Goal: Task Accomplishment & Management: Use online tool/utility

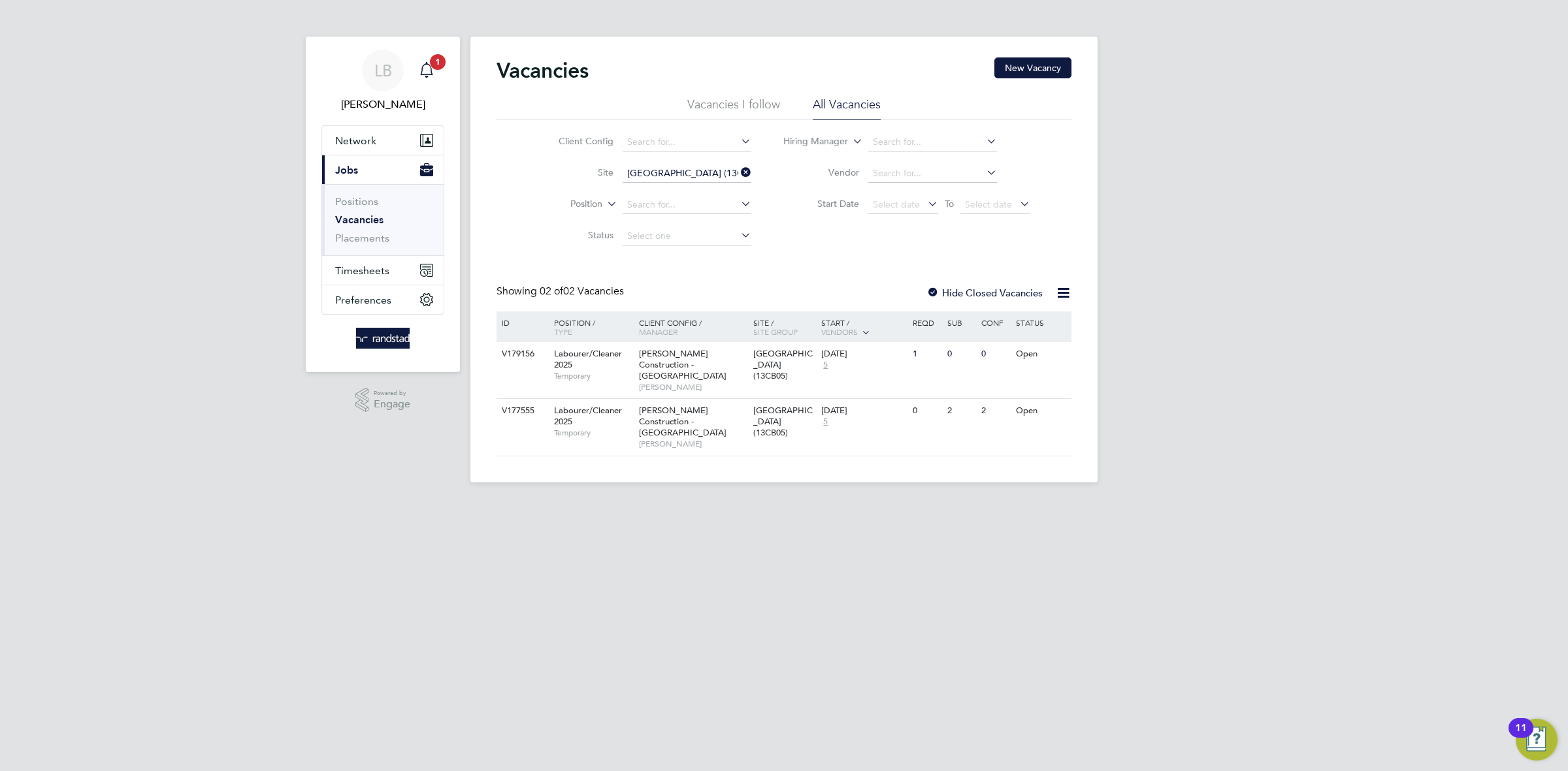
click at [443, 71] on link "LB [PERSON_NAME]" at bounding box center [383, 81] width 123 height 62
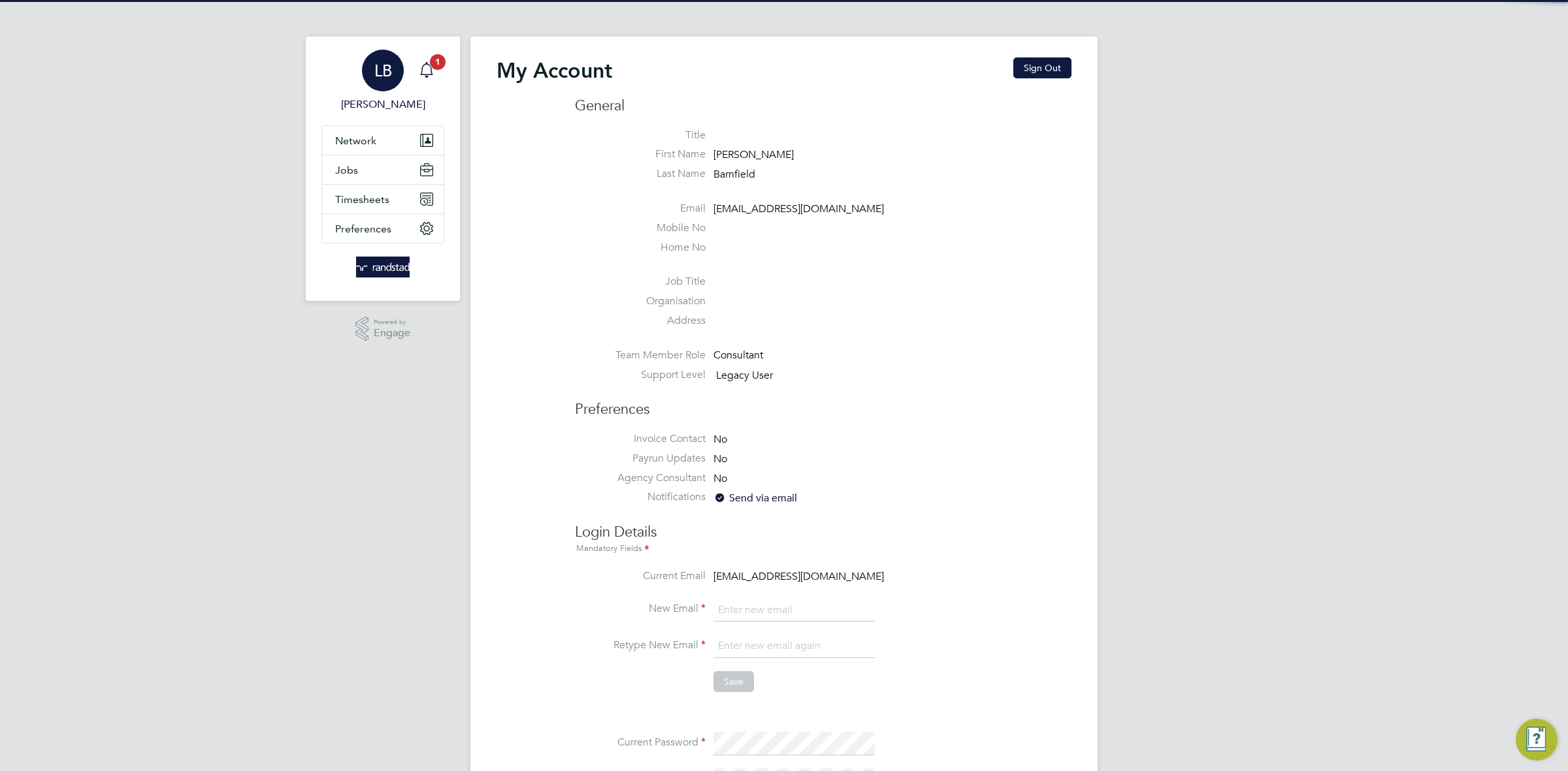
type input "[EMAIL_ADDRESS][DOMAIN_NAME]"
click at [437, 69] on app-alerts-badge "1" at bounding box center [438, 62] width 17 height 17
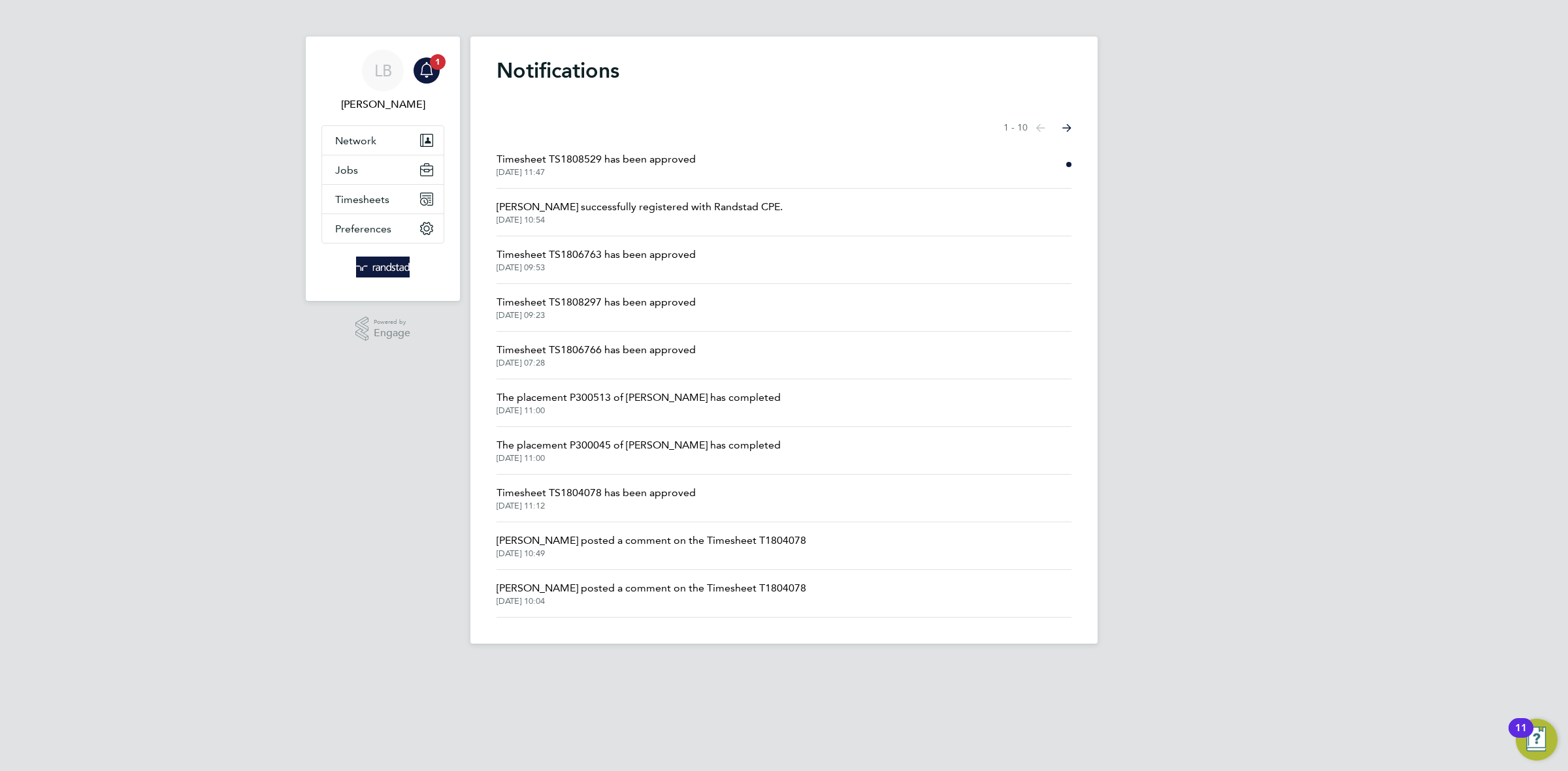
click at [713, 165] on li "Timesheet TS1808529 has been approved [DATE] 11:47" at bounding box center [783, 165] width 575 height 48
click at [641, 162] on span "Timesheet TS1808529 has been approved" at bounding box center [596, 160] width 199 height 16
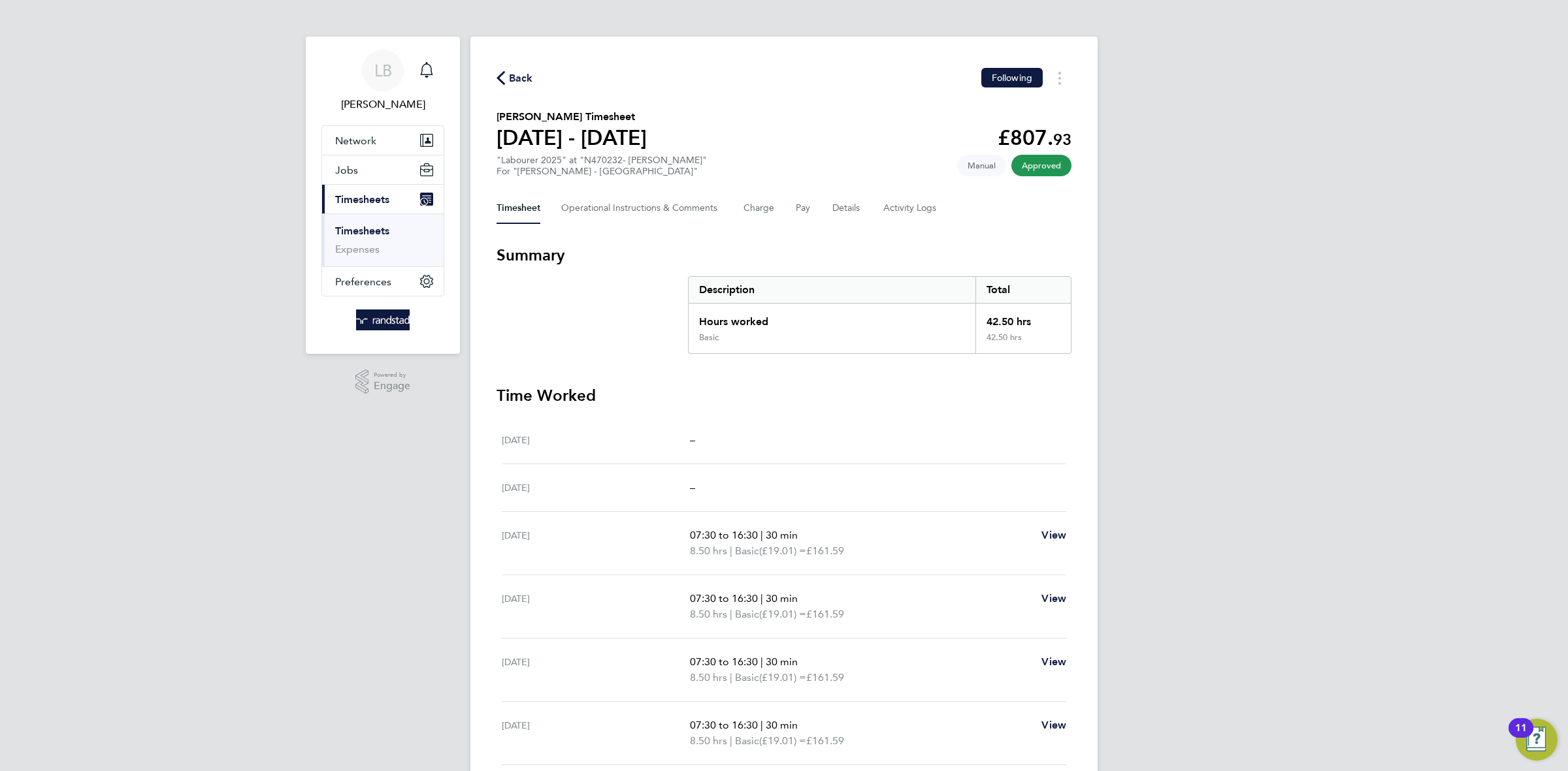
click at [520, 72] on span "Back" at bounding box center [521, 78] width 24 height 16
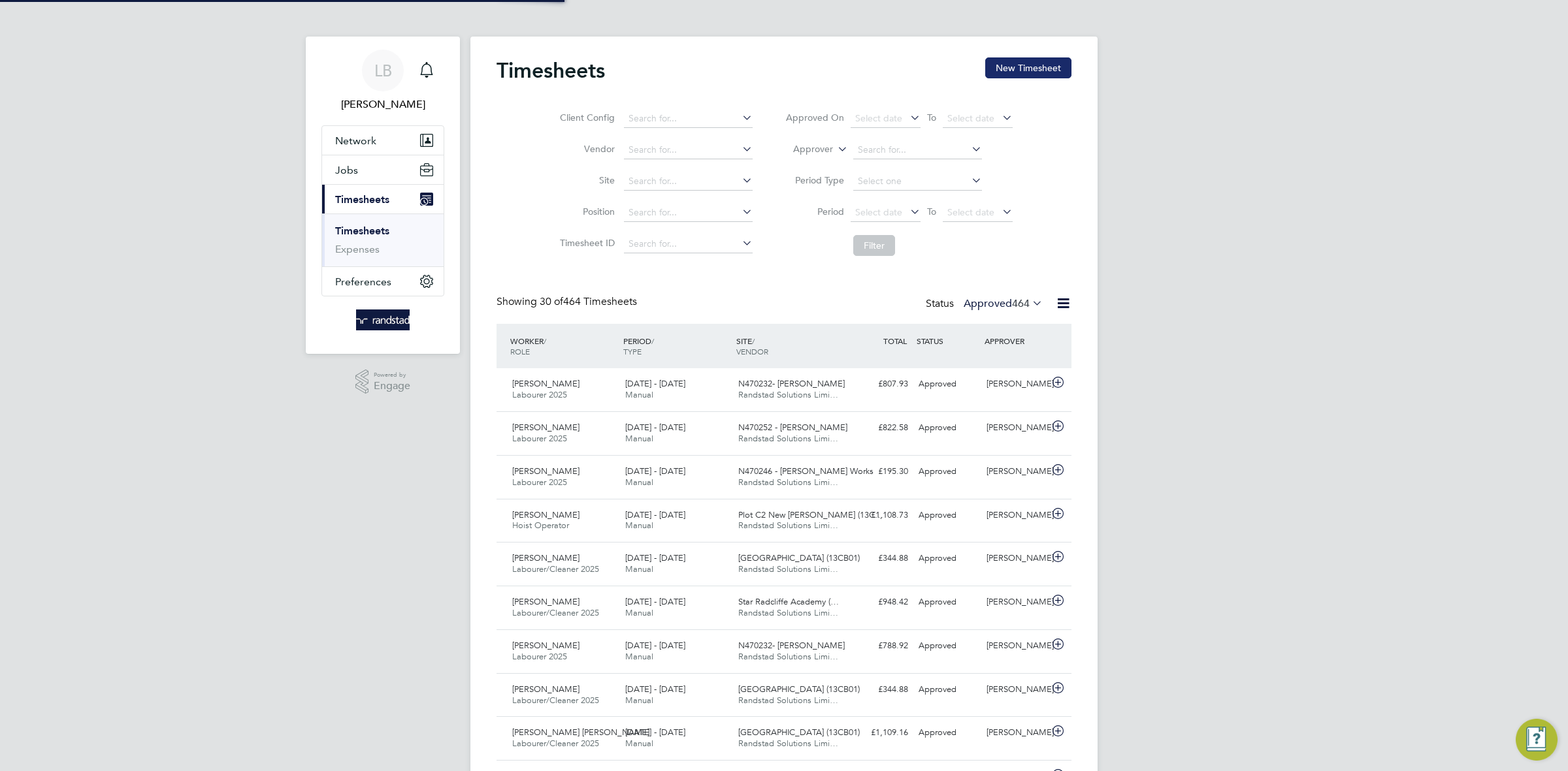
click at [1020, 69] on button "New Timesheet" at bounding box center [1028, 68] width 86 height 21
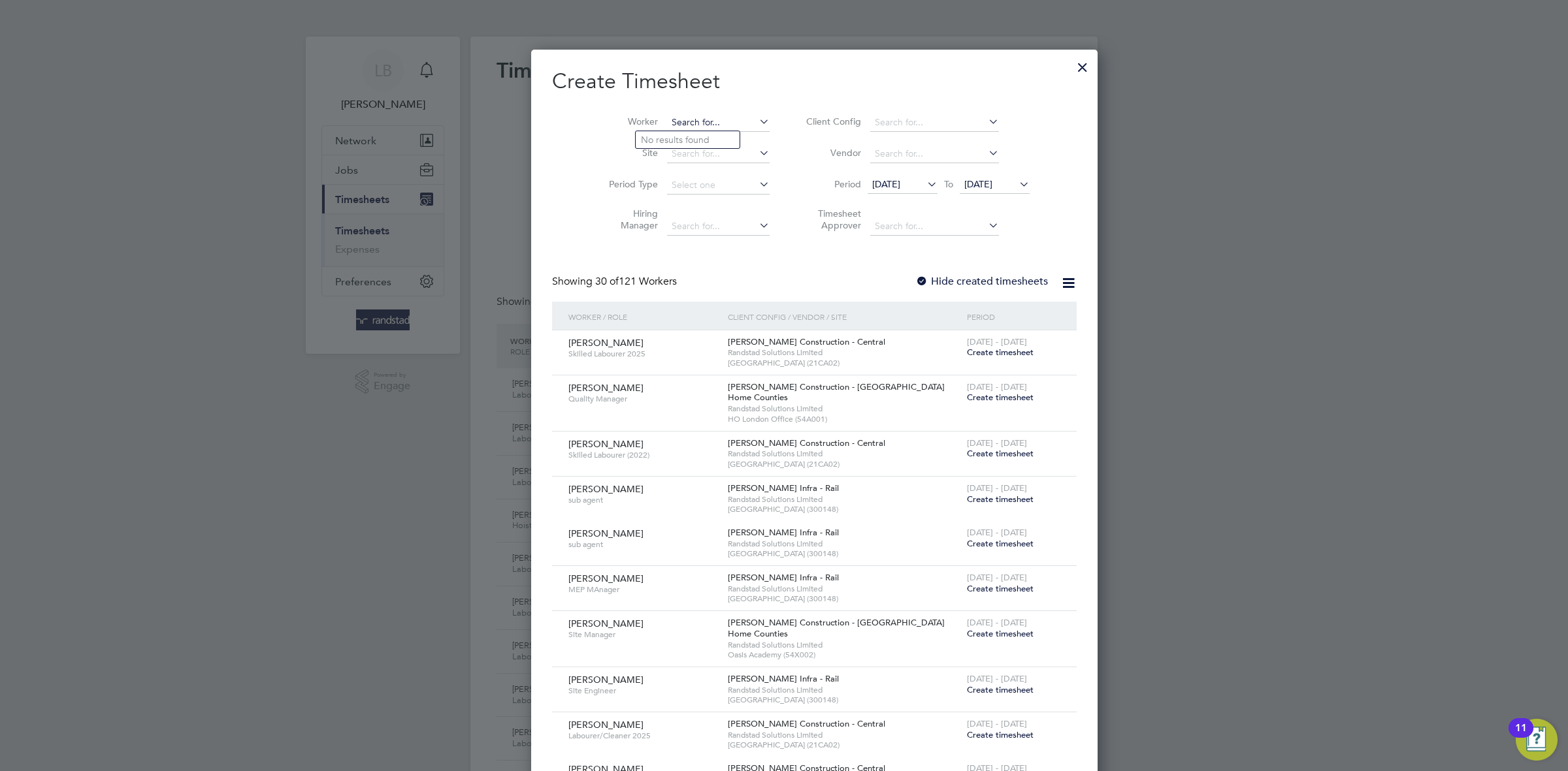
drag, startPoint x: 655, startPoint y: 128, endPoint x: 647, endPoint y: 125, distance: 8.5
click at [667, 128] on input at bounding box center [718, 122] width 102 height 18
paste input "[PERSON_NAME]"
type input "[PERSON_NAME]"
click at [696, 142] on b "[PERSON_NAME]" at bounding box center [710, 140] width 75 height 11
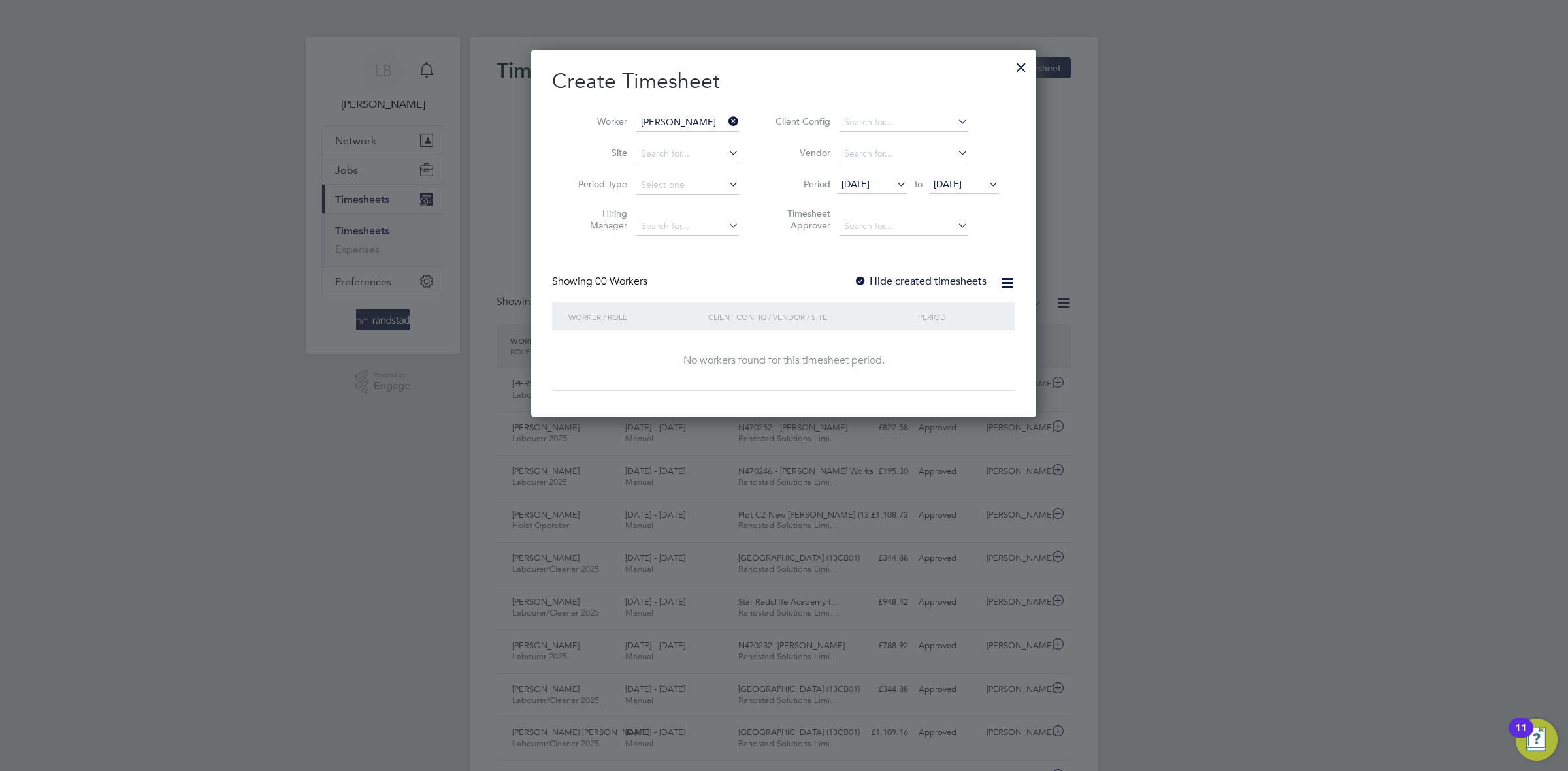
click at [911, 283] on label "Hide created timesheets" at bounding box center [919, 281] width 133 height 13
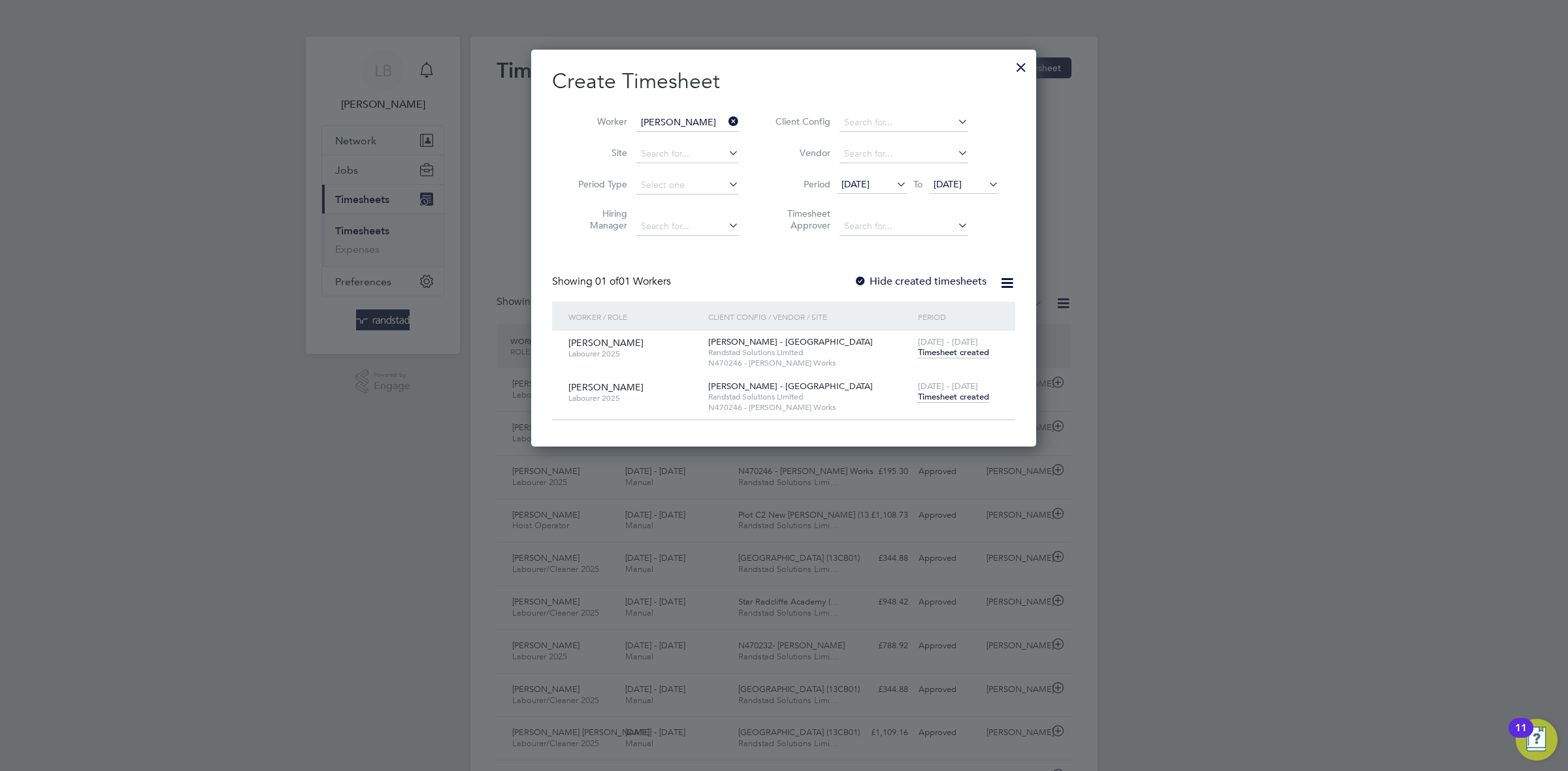
click at [957, 403] on span "Timesheet created" at bounding box center [953, 397] width 71 height 12
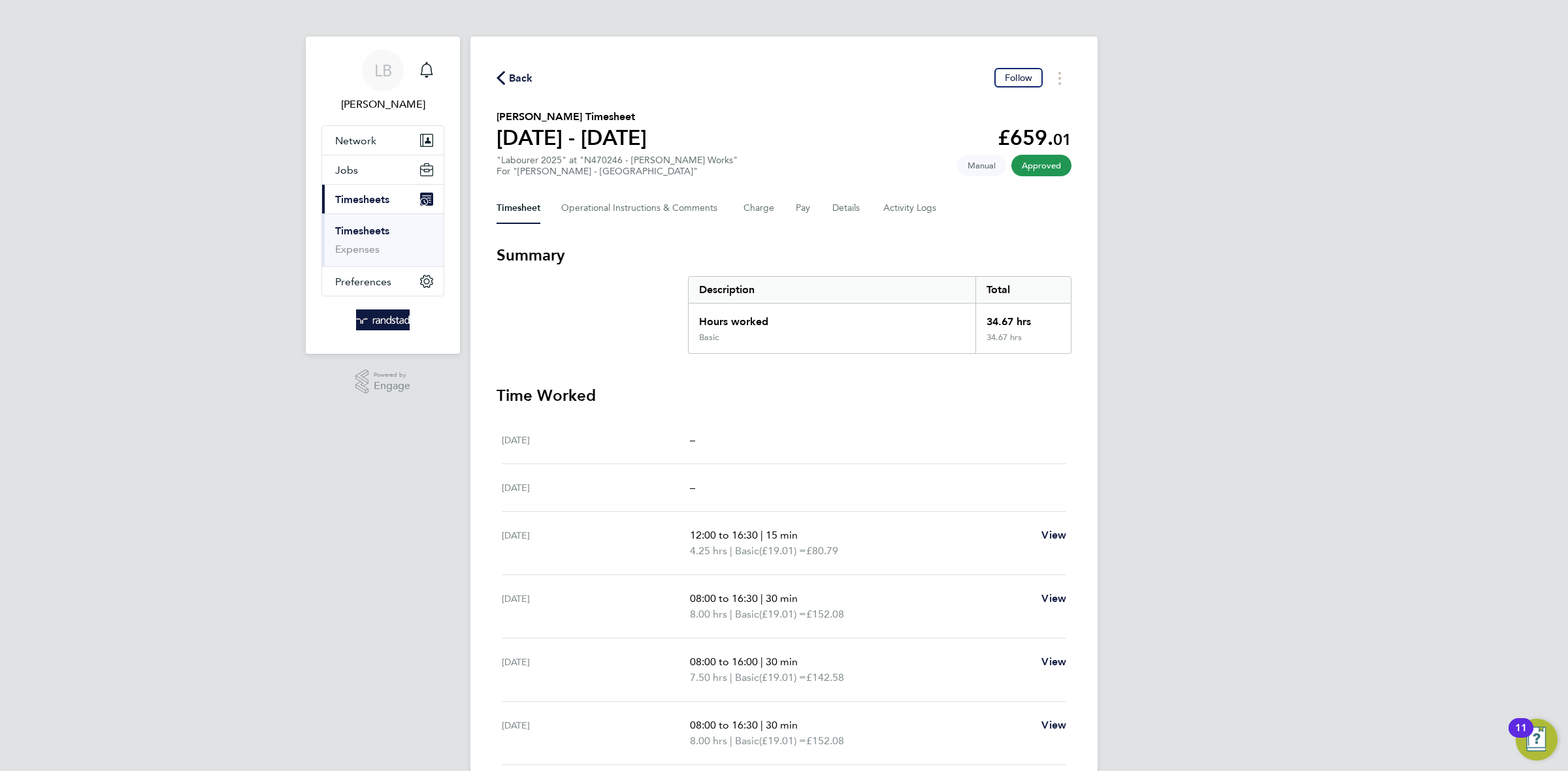
click at [527, 74] on span "Back" at bounding box center [521, 78] width 24 height 16
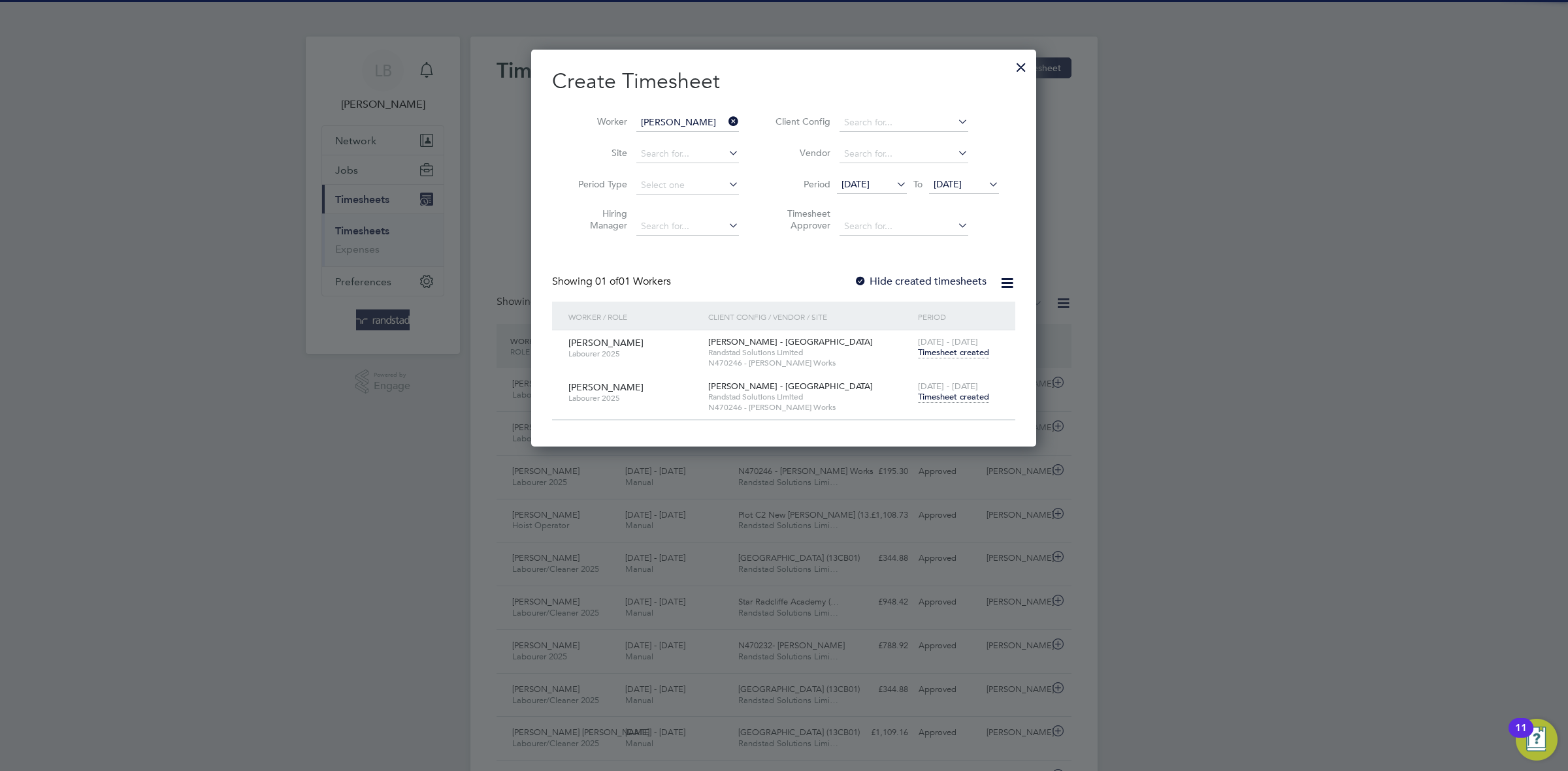
click at [726, 121] on icon at bounding box center [726, 121] width 0 height 18
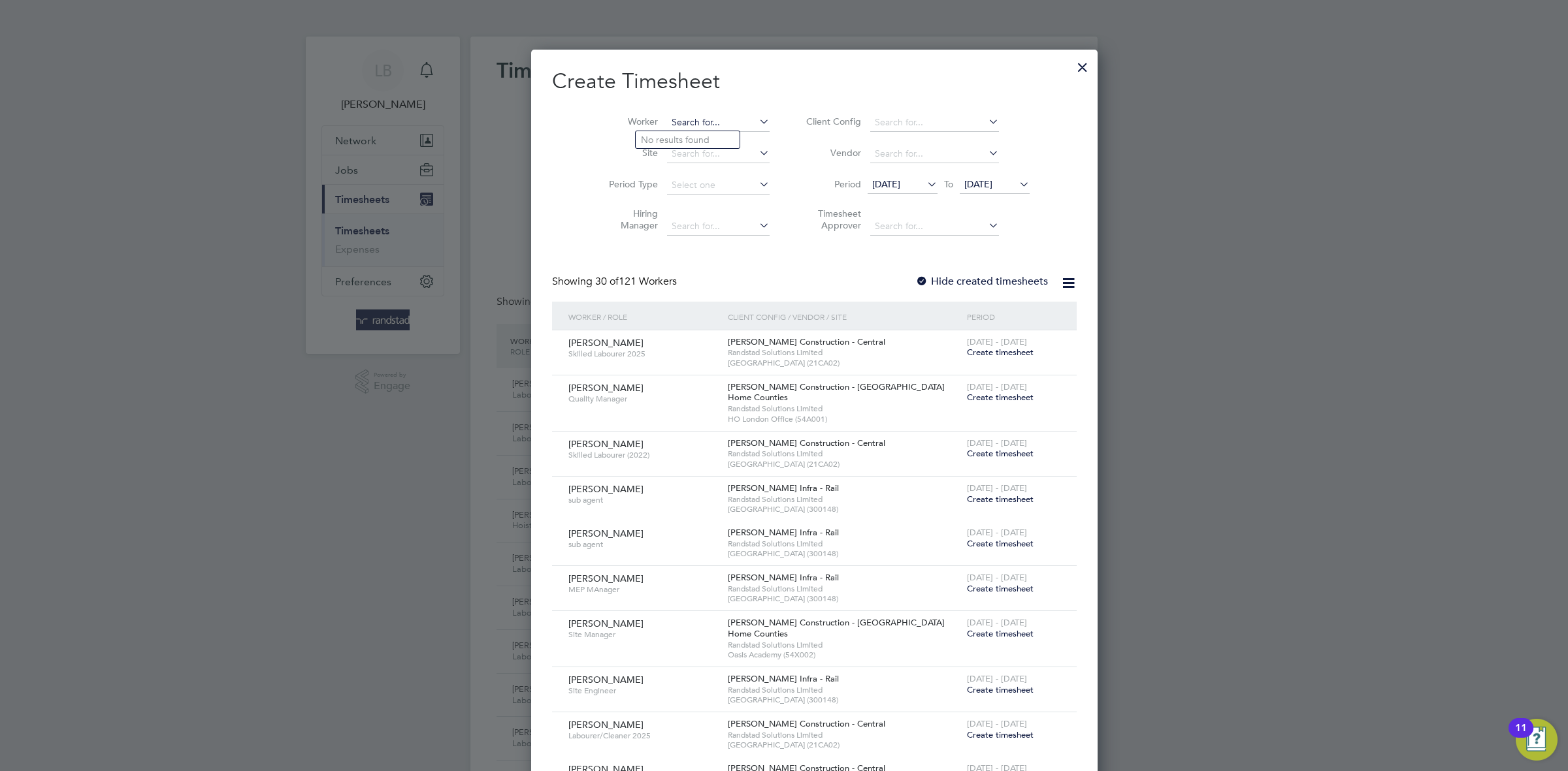
paste input "[PERSON_NAME]"
type input "[PERSON_NAME]"
click at [719, 143] on b "Shuukuur" at bounding box center [739, 140] width 40 height 11
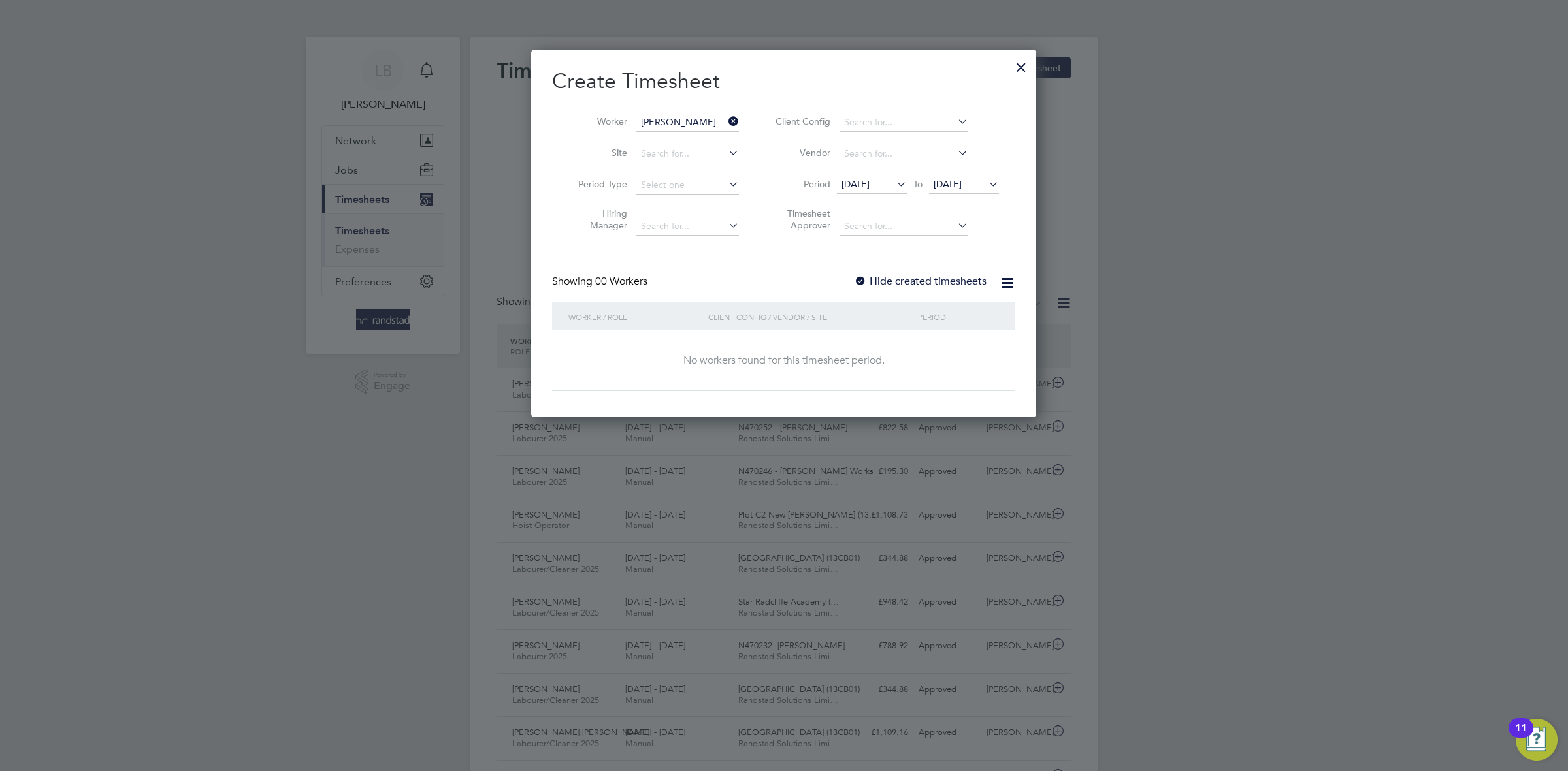
click at [903, 278] on label "Hide created timesheets" at bounding box center [919, 281] width 133 height 13
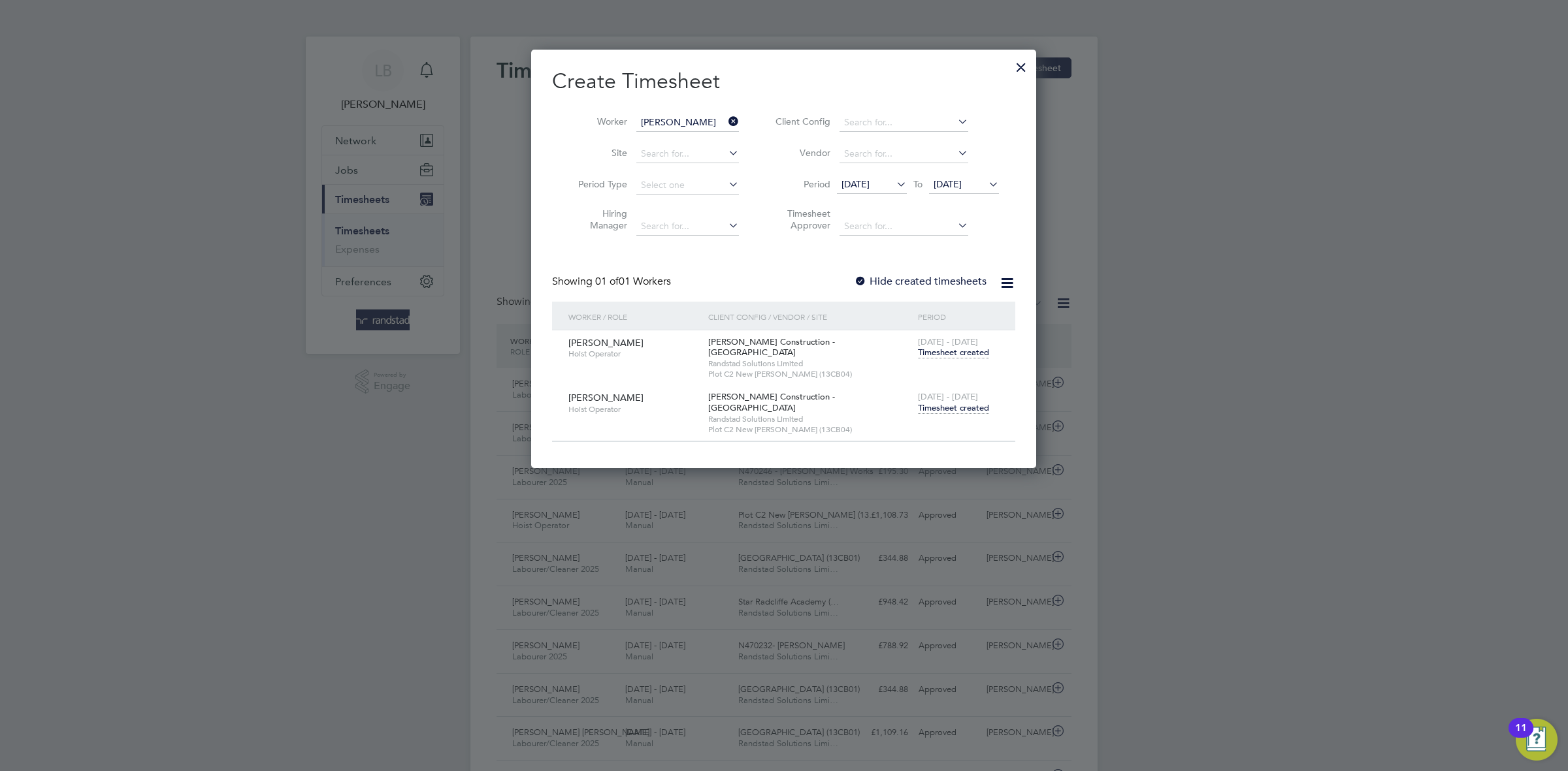
click at [965, 402] on span "Timesheet created" at bounding box center [953, 408] width 71 height 12
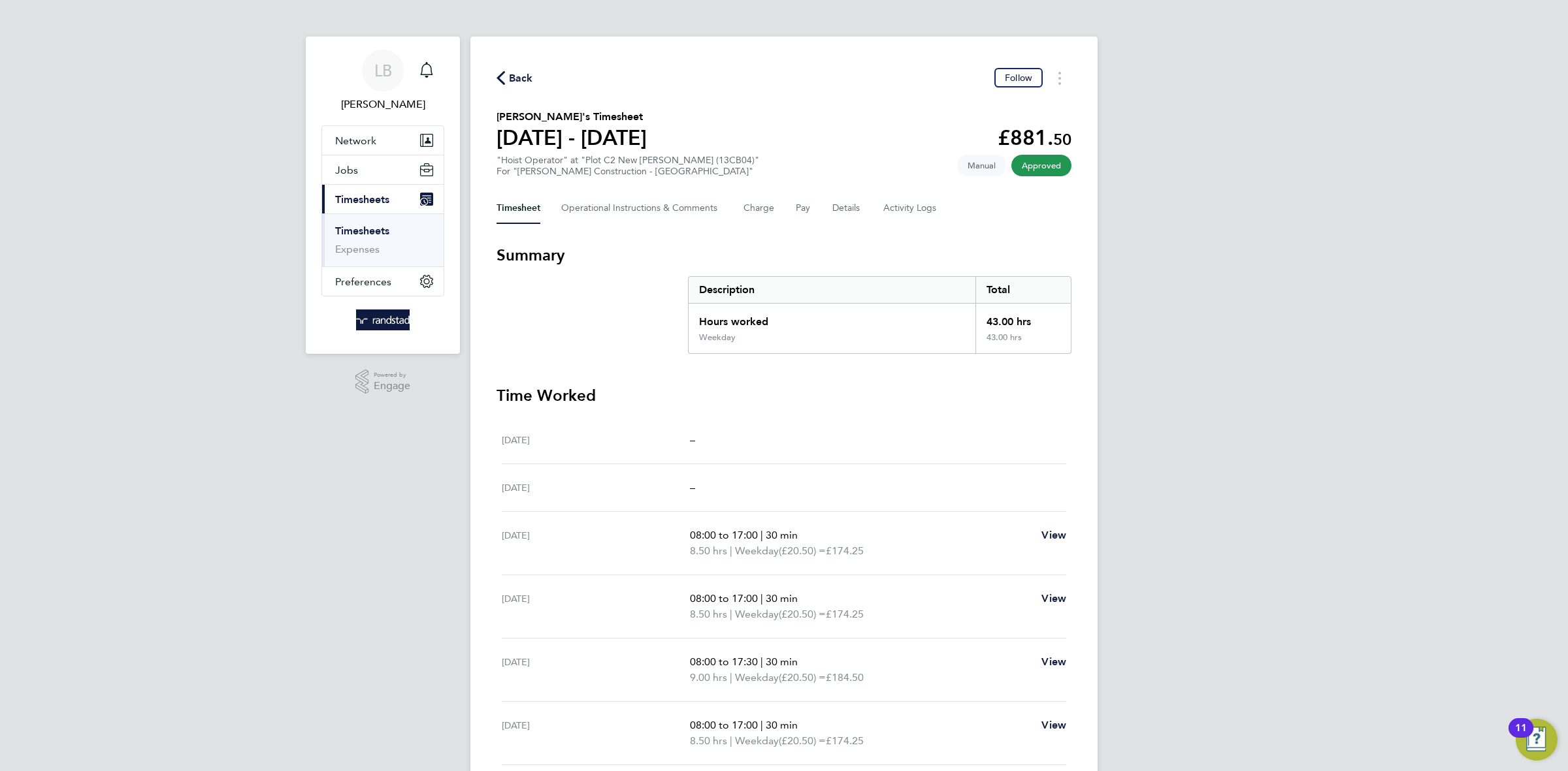
click at [530, 71] on span "Back" at bounding box center [521, 78] width 24 height 16
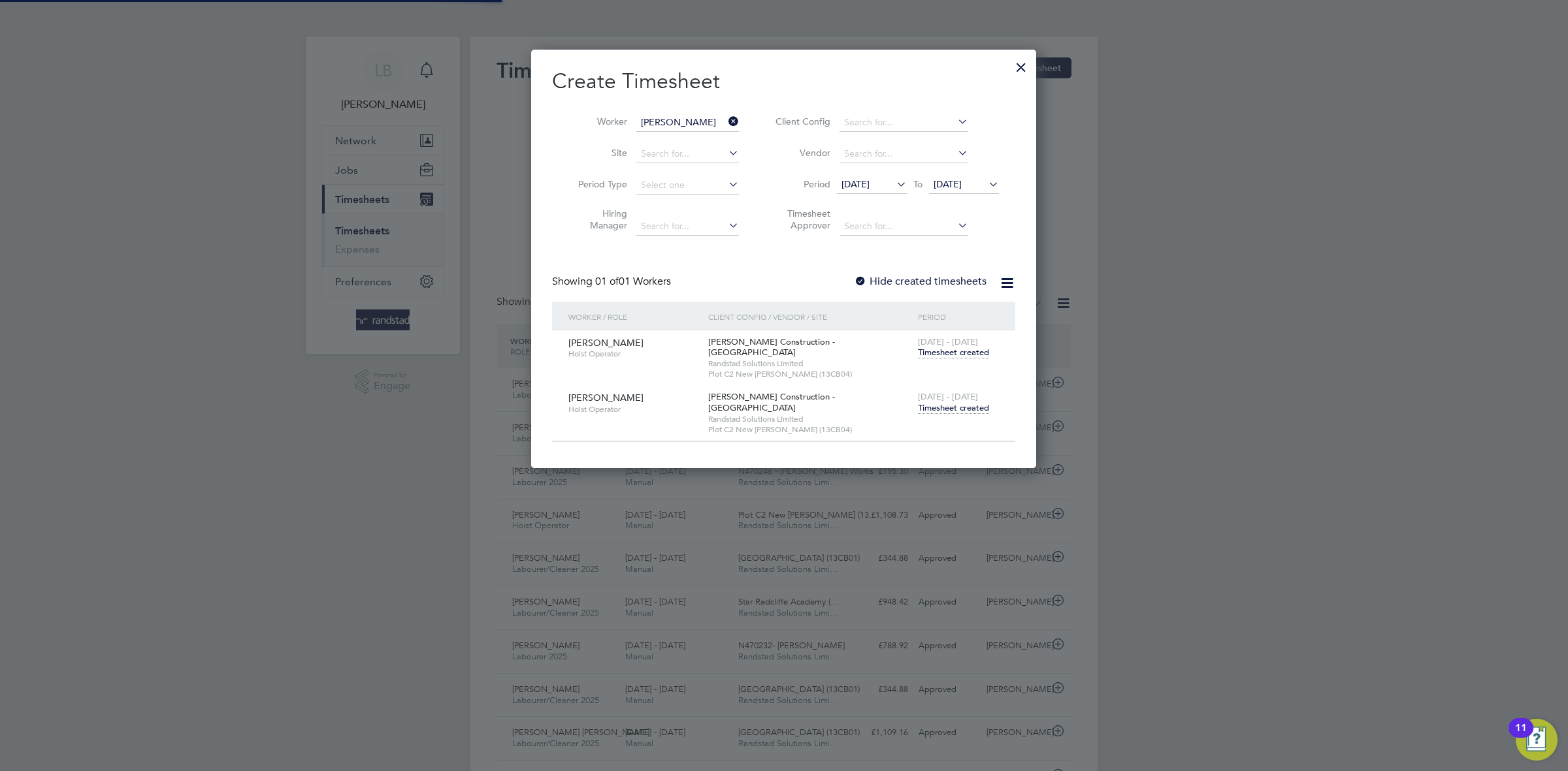
click at [729, 111] on li "Worker [PERSON_NAME]" at bounding box center [653, 123] width 203 height 31
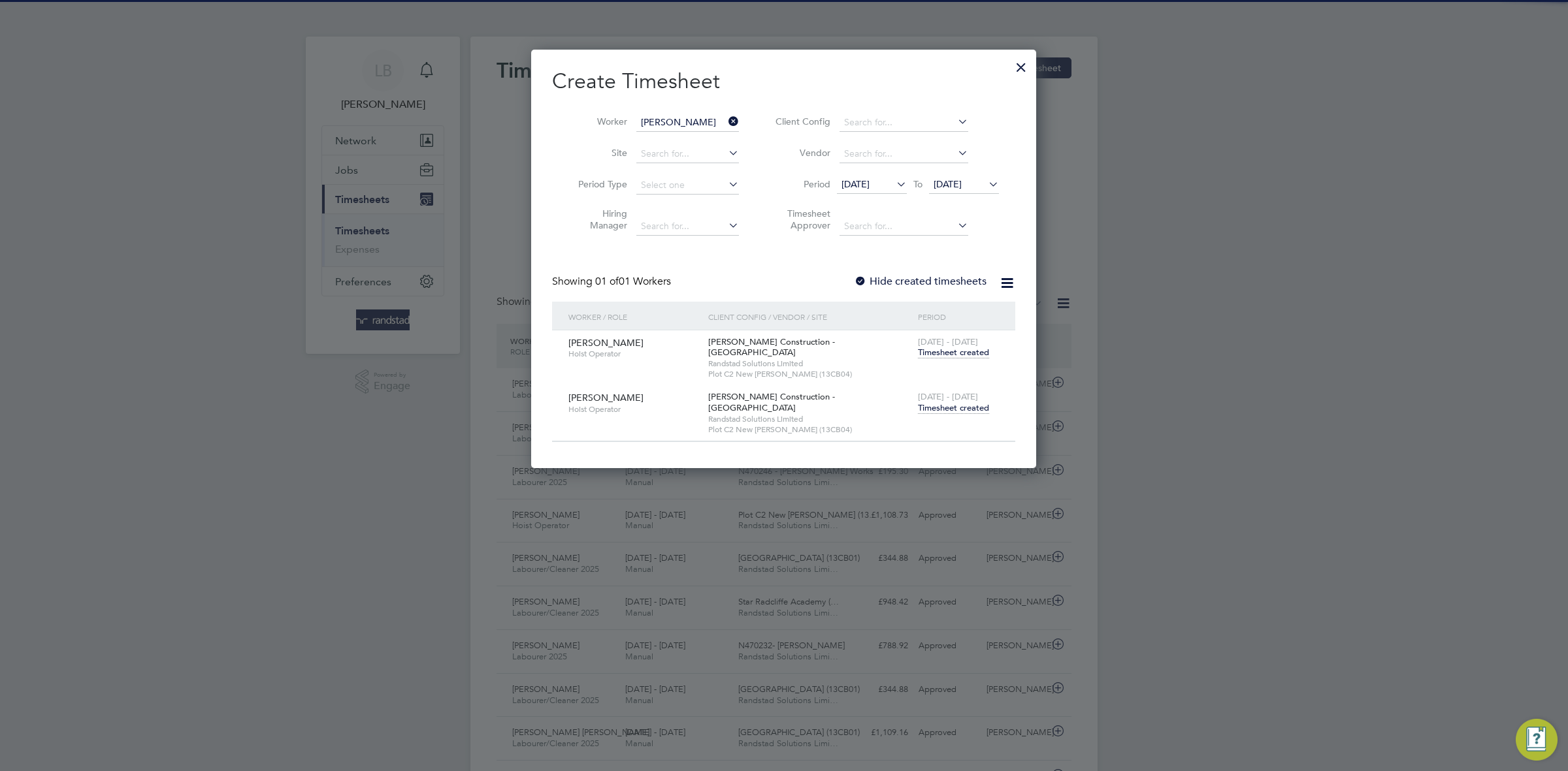
click at [726, 118] on icon at bounding box center [726, 121] width 0 height 18
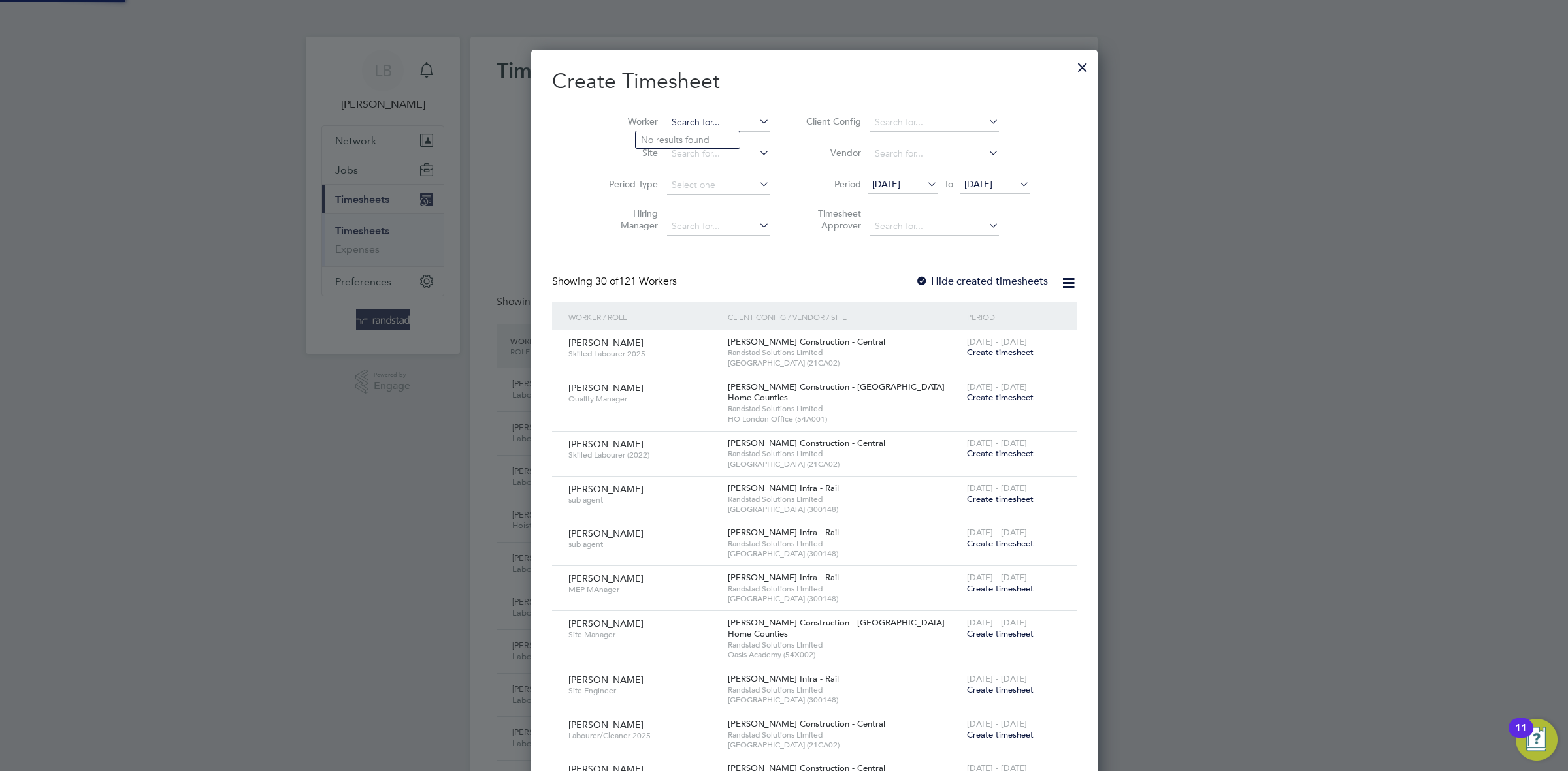
paste input "[PERSON_NAME]"
click at [670, 133] on li "[PERSON_NAME] On eil" at bounding box center [691, 140] width 111 height 17
type input "[PERSON_NAME]"
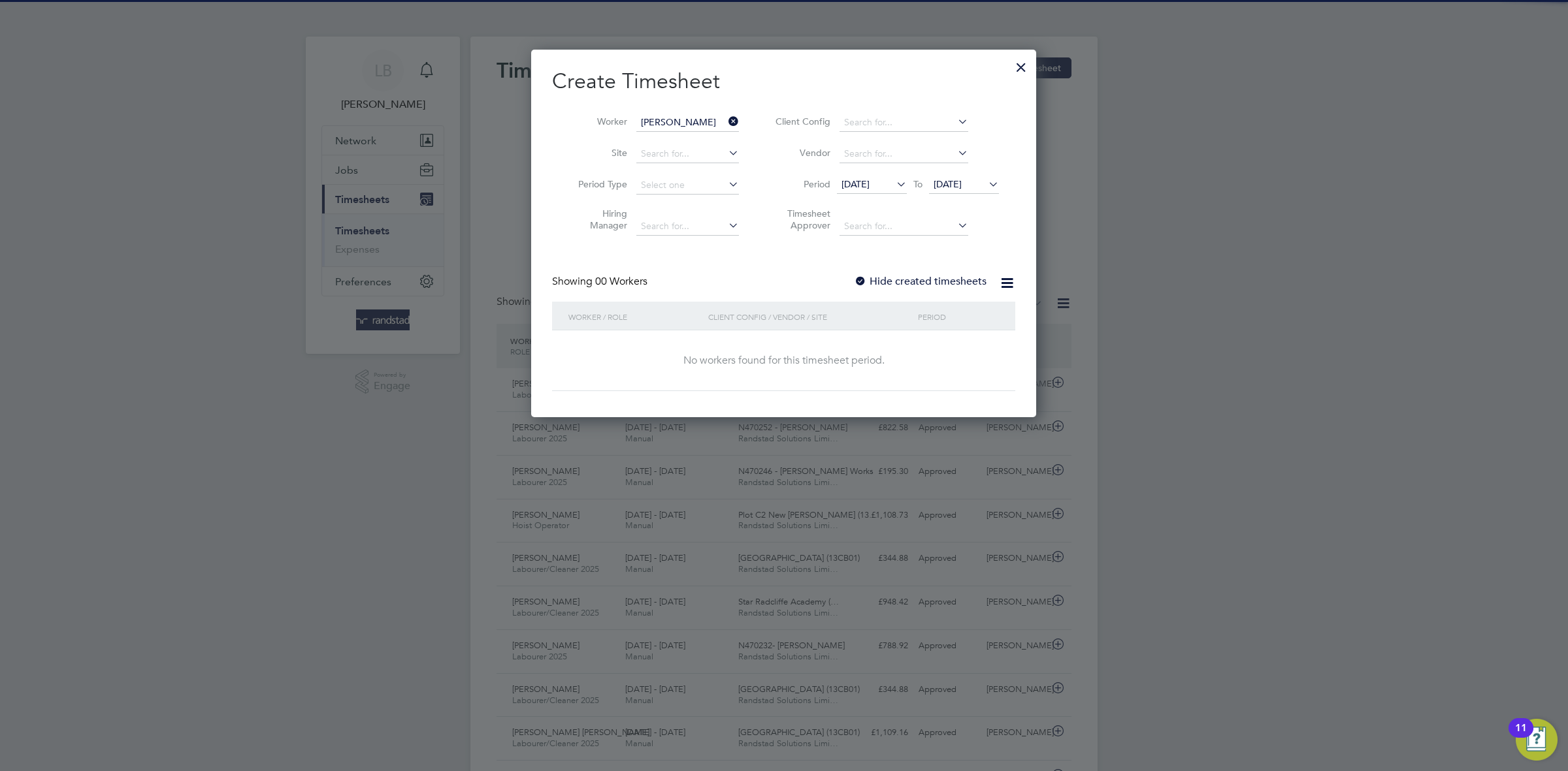
click at [914, 289] on div "Hide created timesheets" at bounding box center [921, 282] width 135 height 14
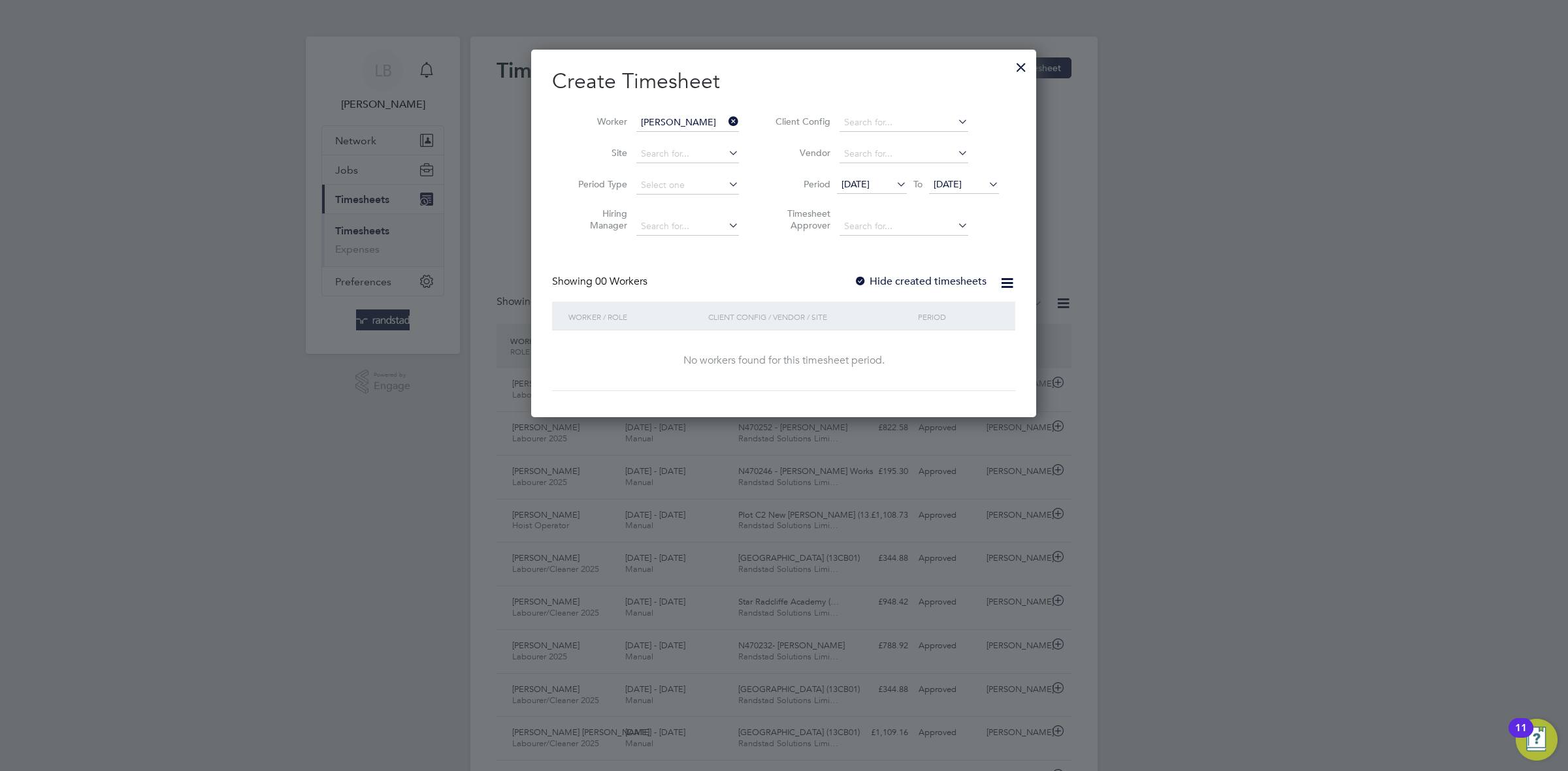
click at [906, 278] on label "Hide created timesheets" at bounding box center [919, 281] width 133 height 13
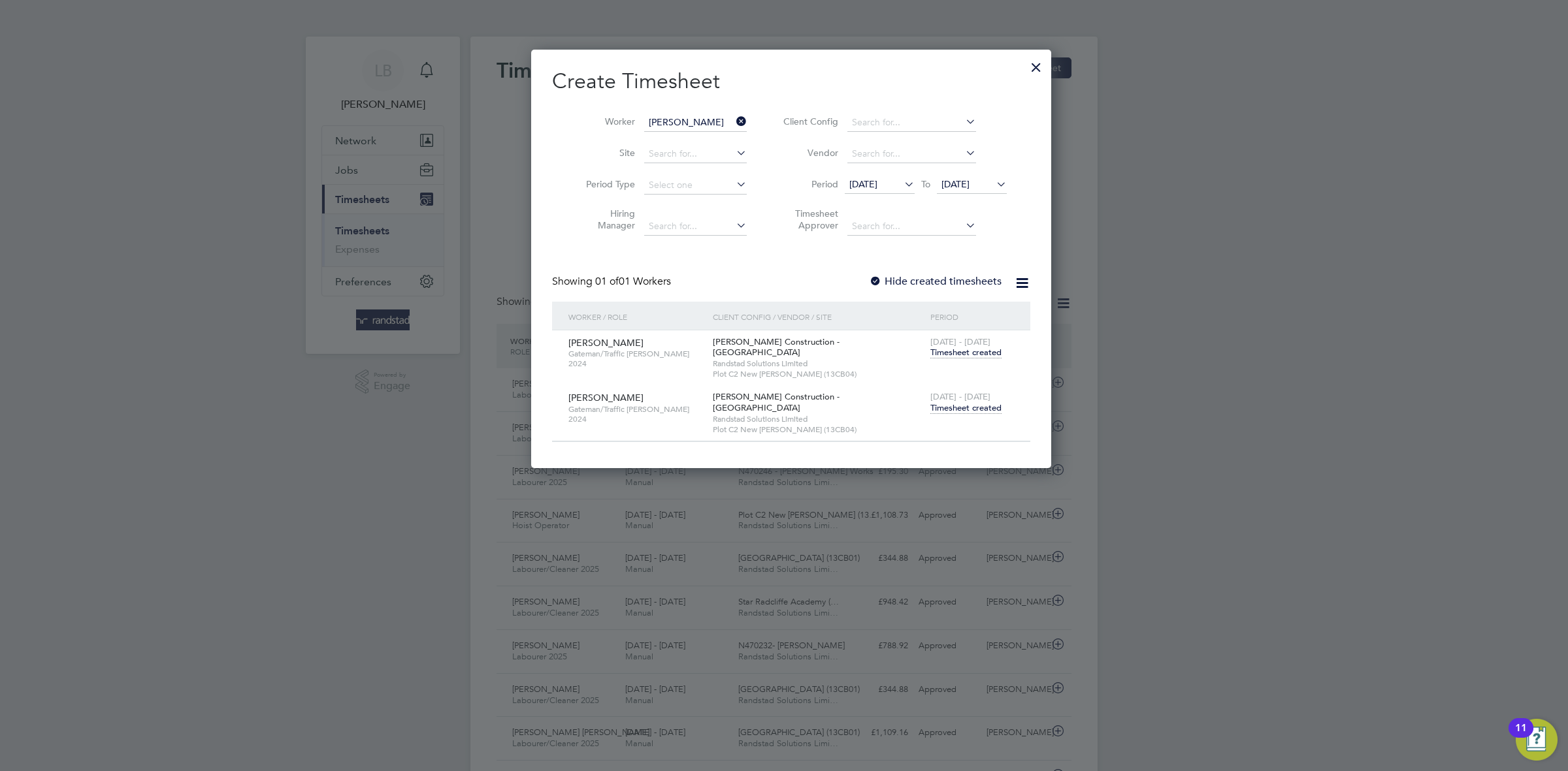
click at [955, 403] on span "Timesheet created" at bounding box center [965, 408] width 71 height 12
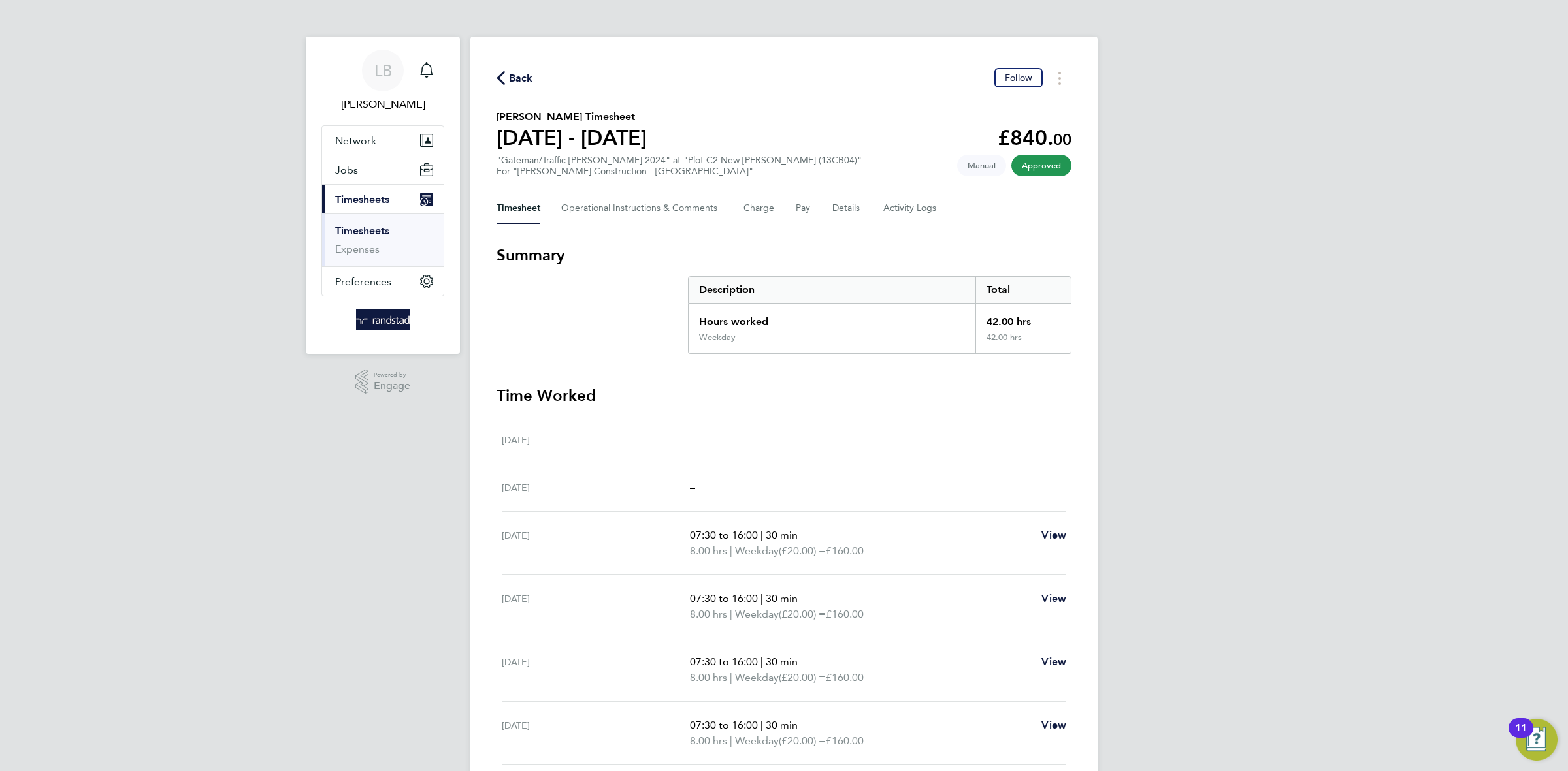
click at [513, 83] on span "Back" at bounding box center [521, 78] width 24 height 16
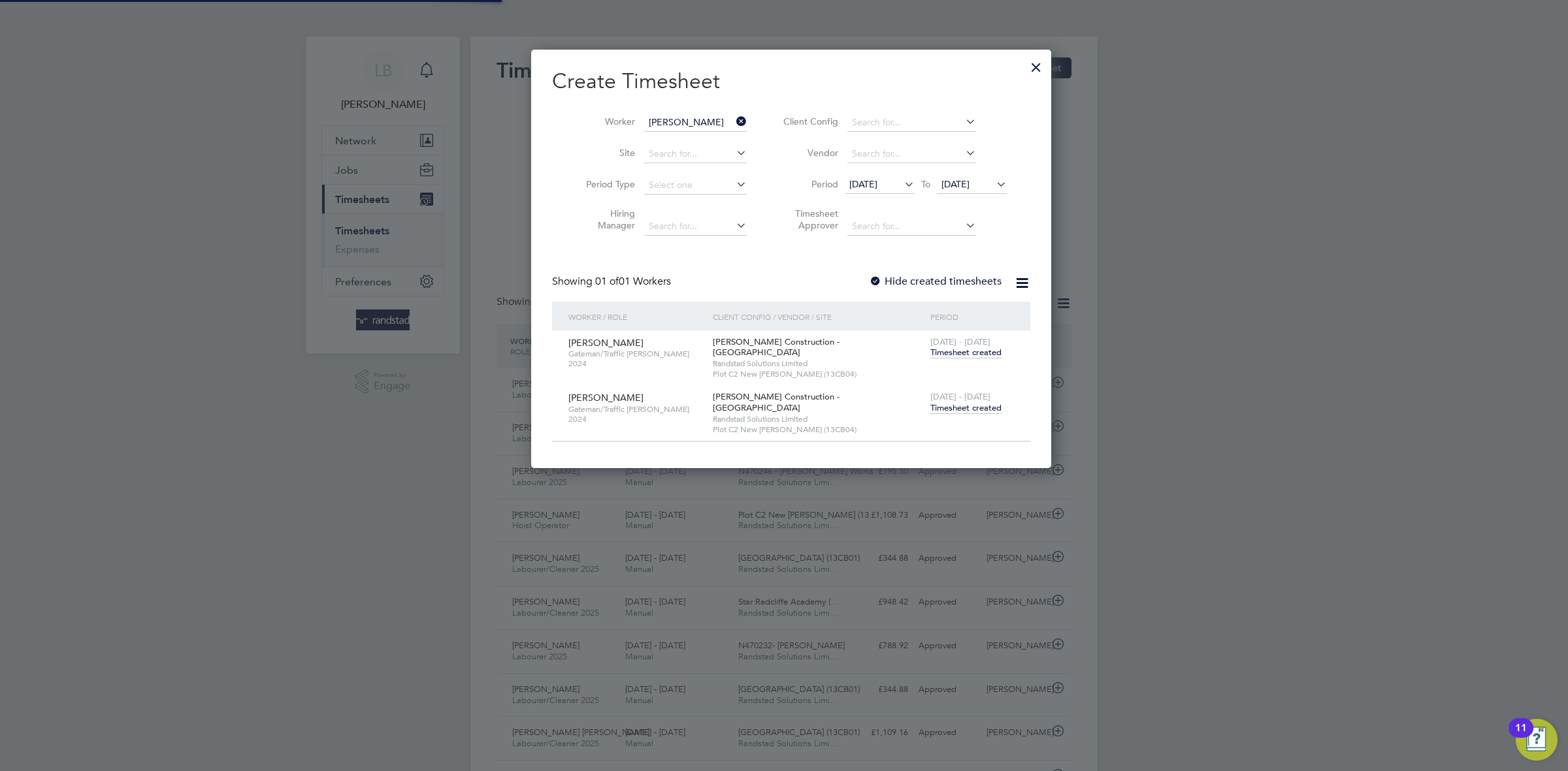
click at [734, 126] on icon at bounding box center [734, 121] width 0 height 18
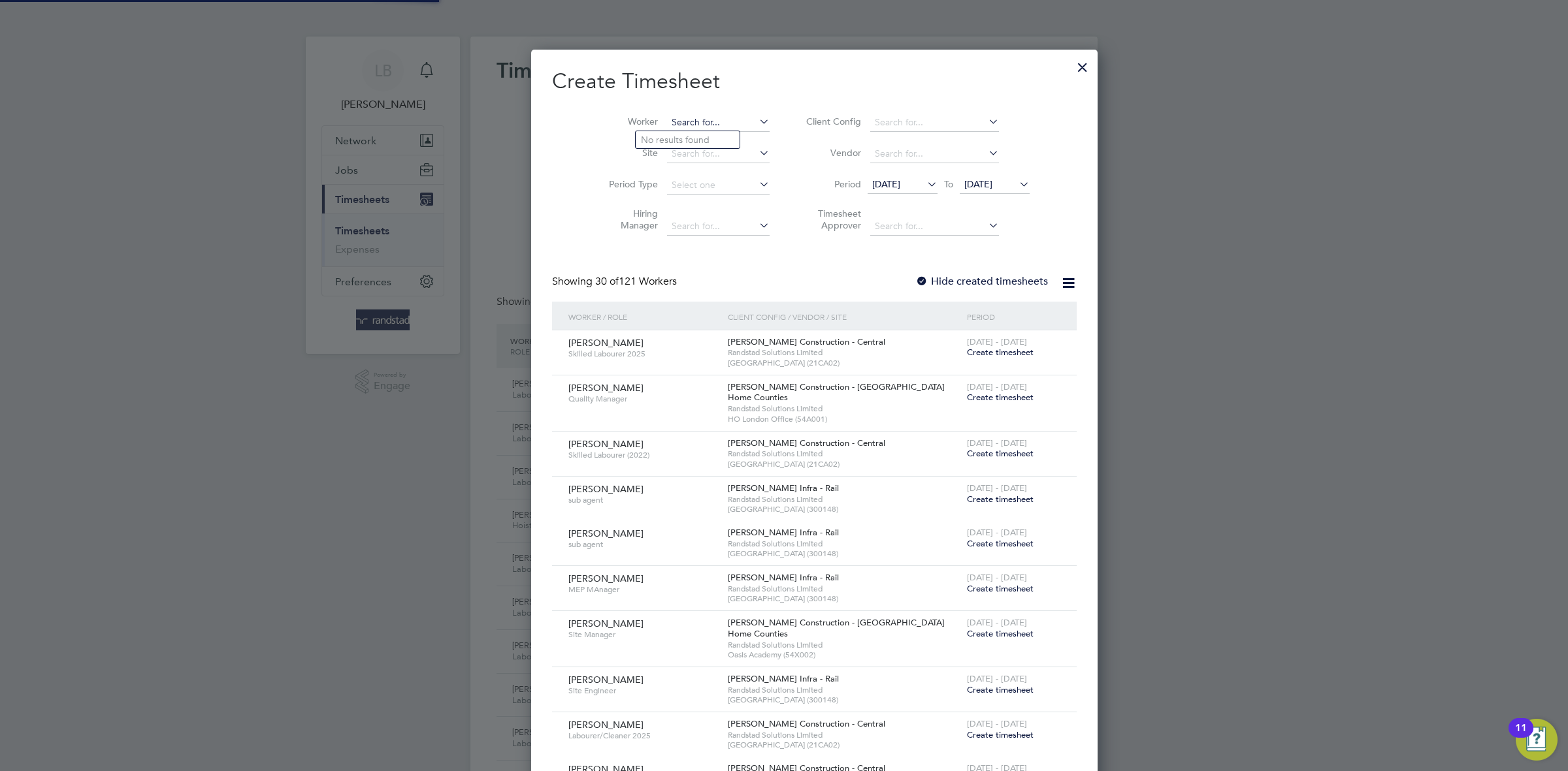
paste input "[PERSON_NAME]"
type input "[PERSON_NAME]"
click at [719, 140] on b "[PERSON_NAME]" at bounding box center [756, 140] width 75 height 11
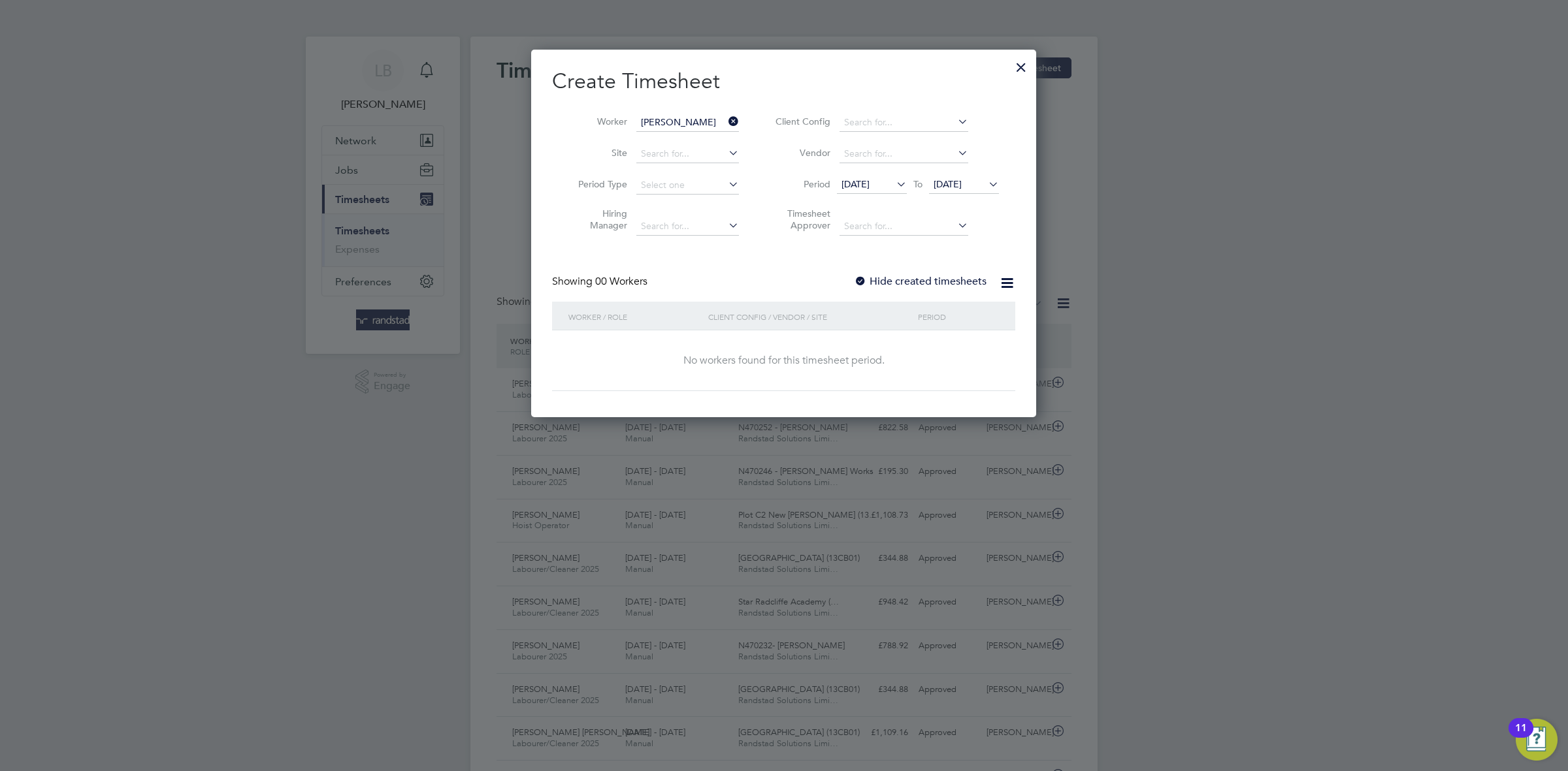
click at [888, 276] on label "Hide created timesheets" at bounding box center [919, 281] width 133 height 13
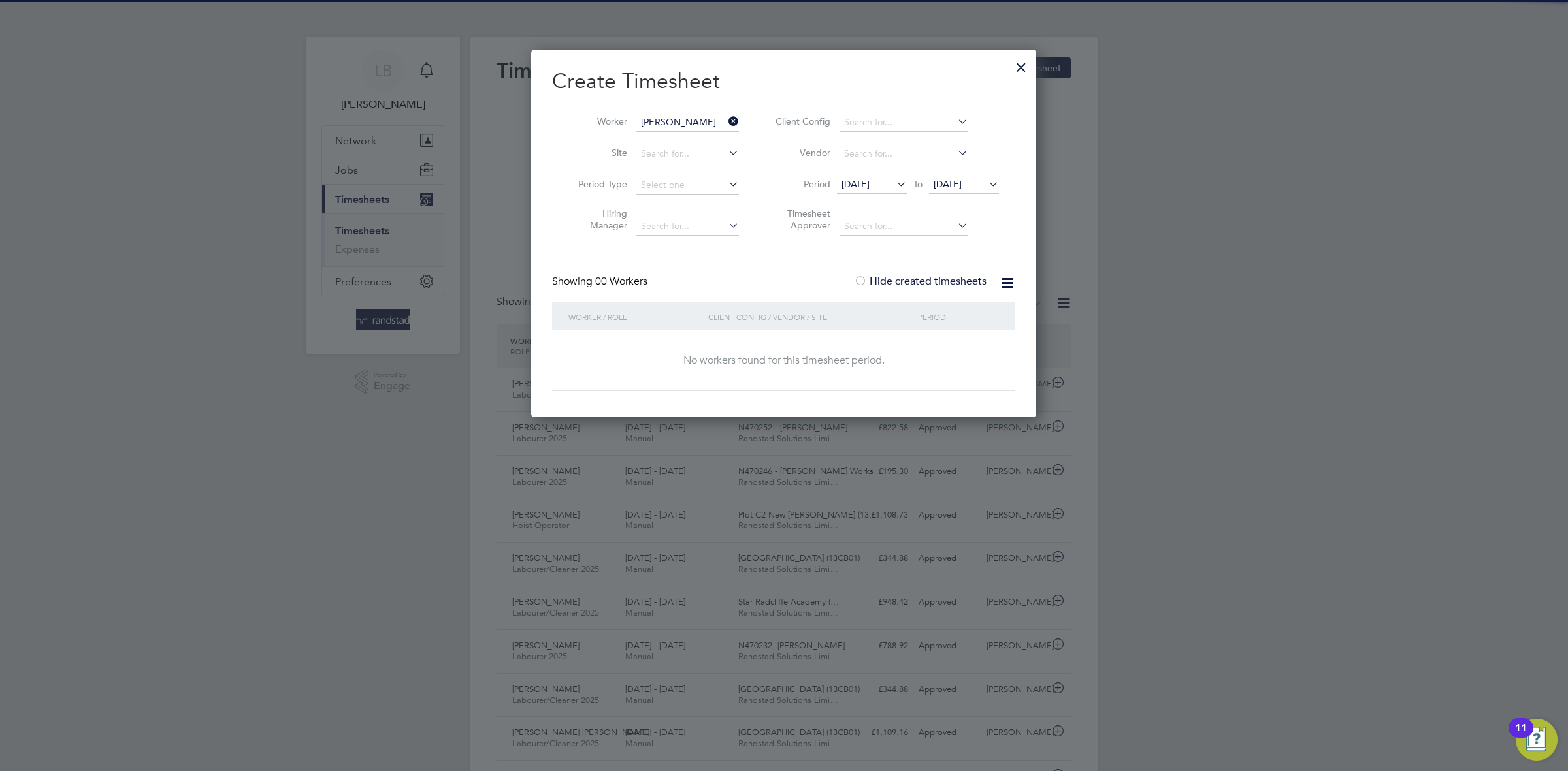
click at [916, 292] on div "Showing 00 Workers Hide created timesheets" at bounding box center [783, 288] width 463 height 27
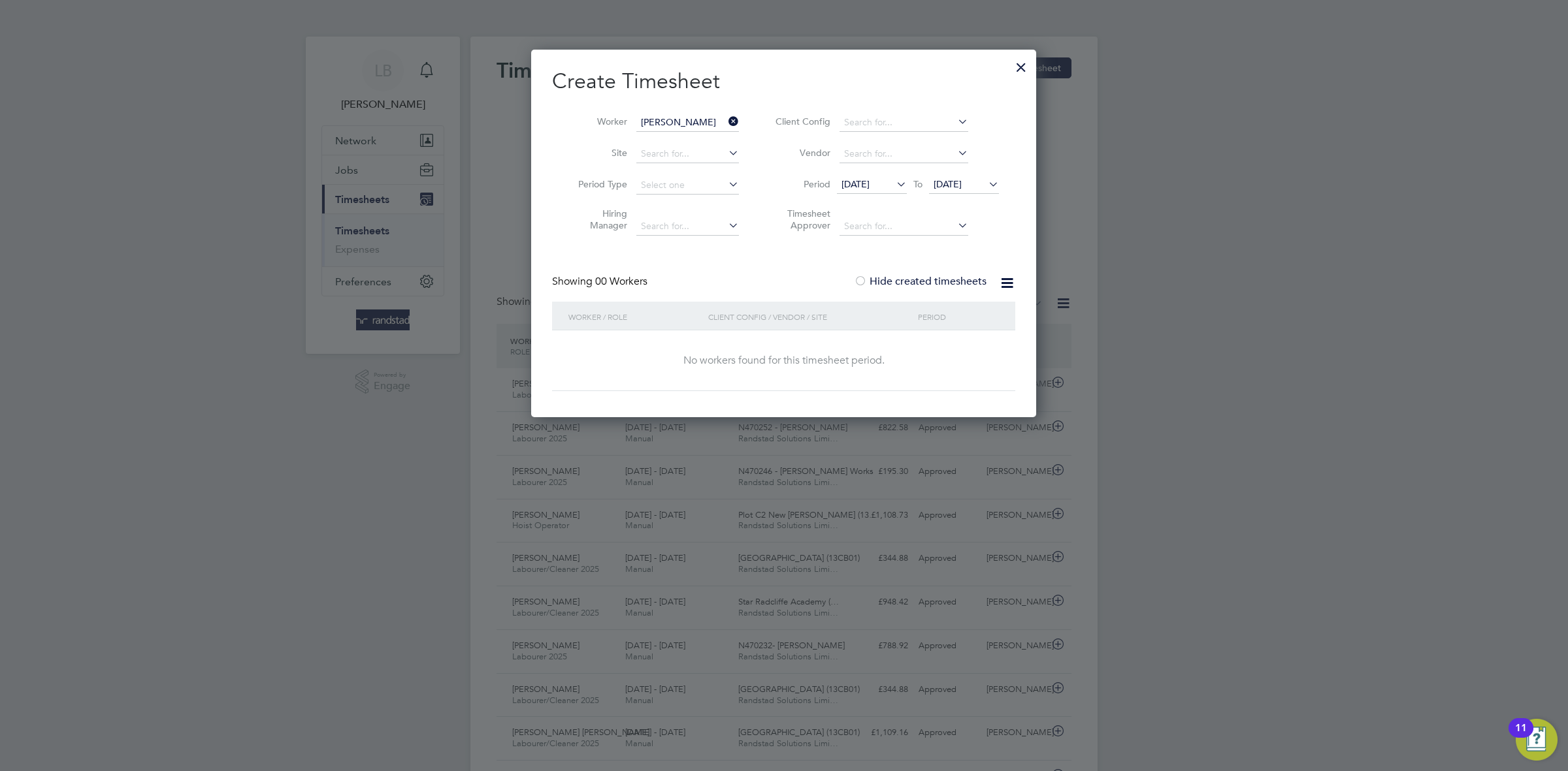
click at [900, 280] on label "Hide created timesheets" at bounding box center [919, 281] width 133 height 13
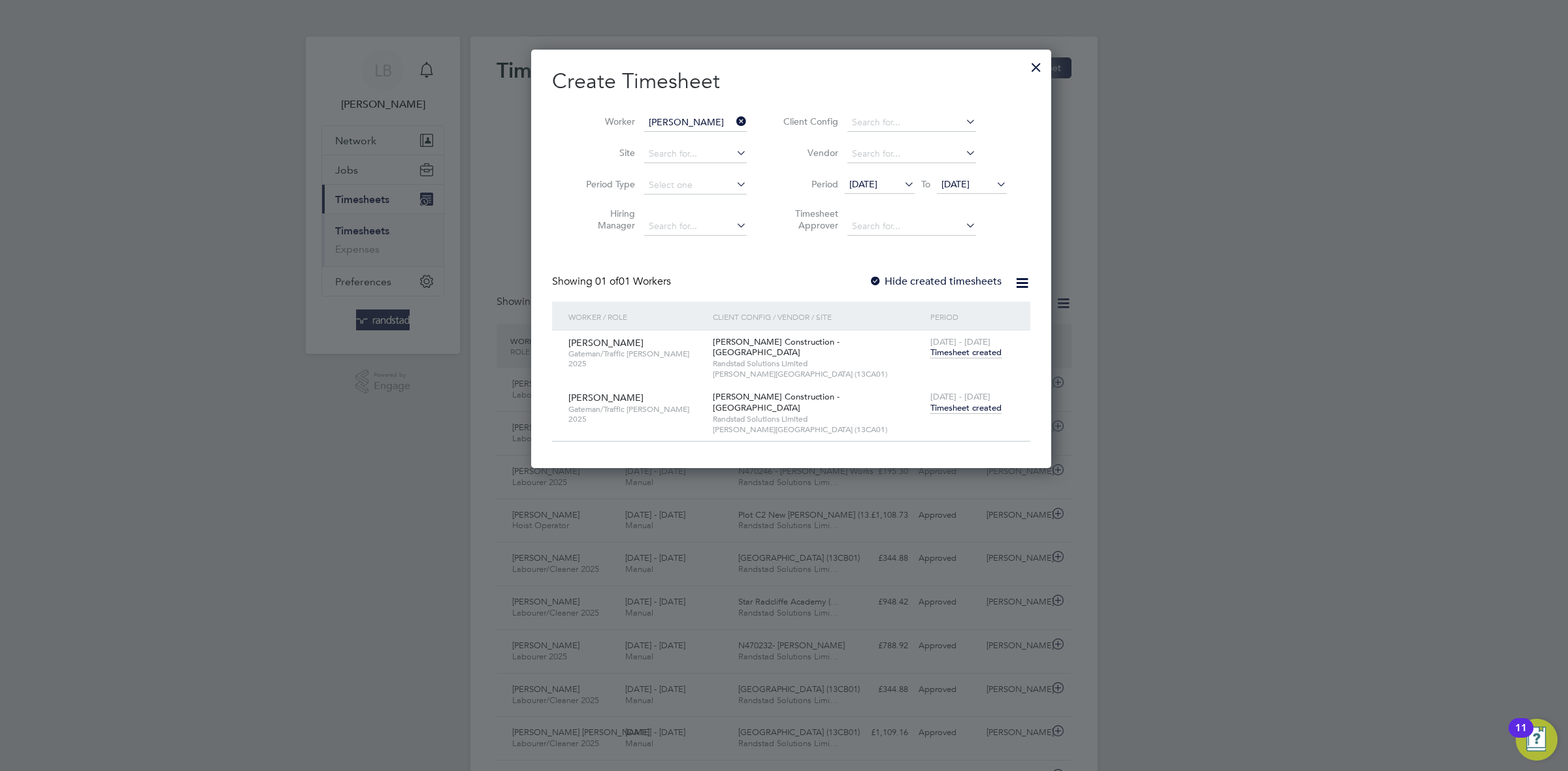
click at [977, 403] on span "Timesheet created" at bounding box center [965, 408] width 71 height 12
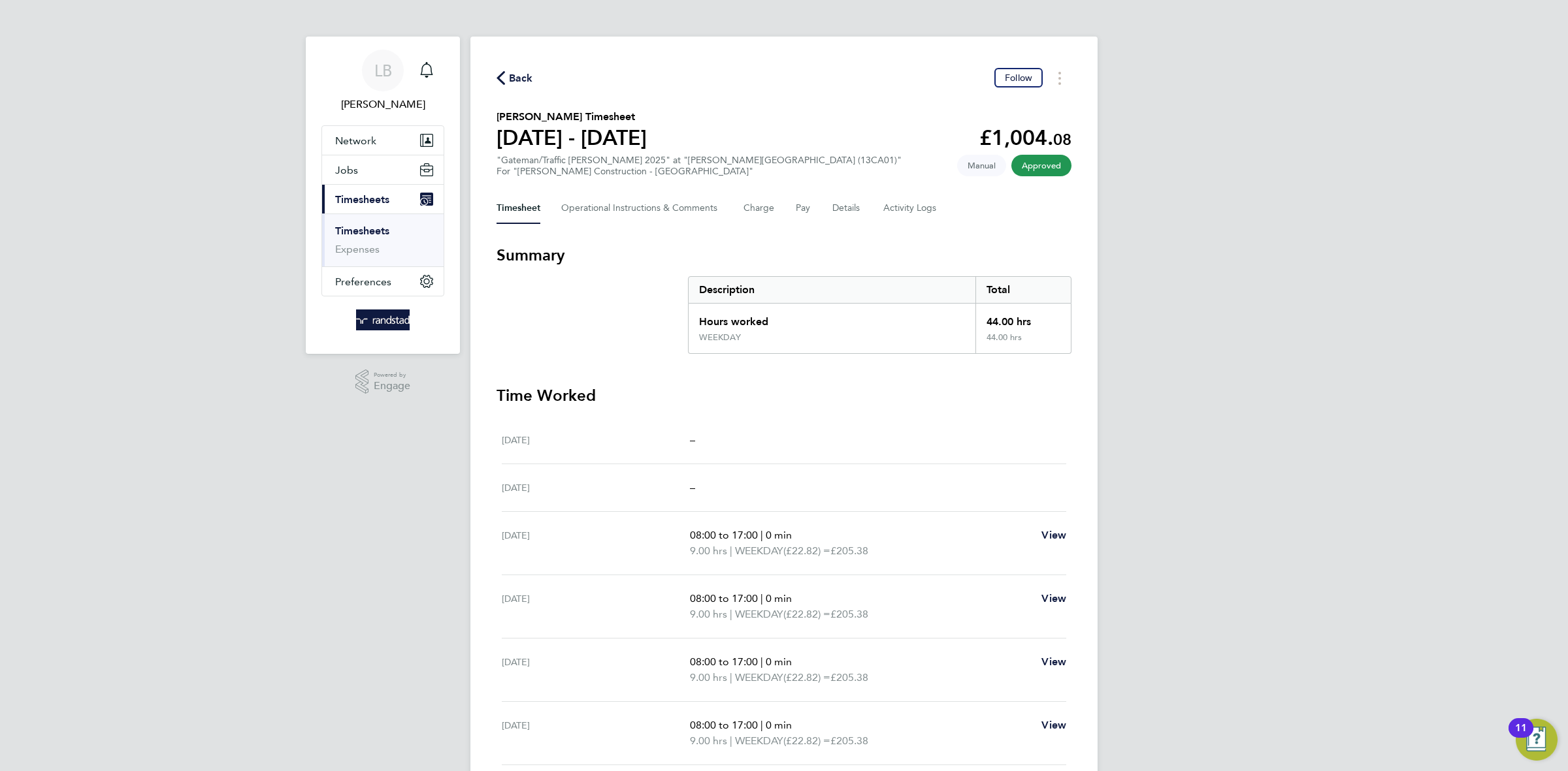
click at [532, 75] on div "Back Follow" at bounding box center [783, 77] width 575 height 20
click at [531, 75] on span "Back" at bounding box center [521, 78] width 24 height 16
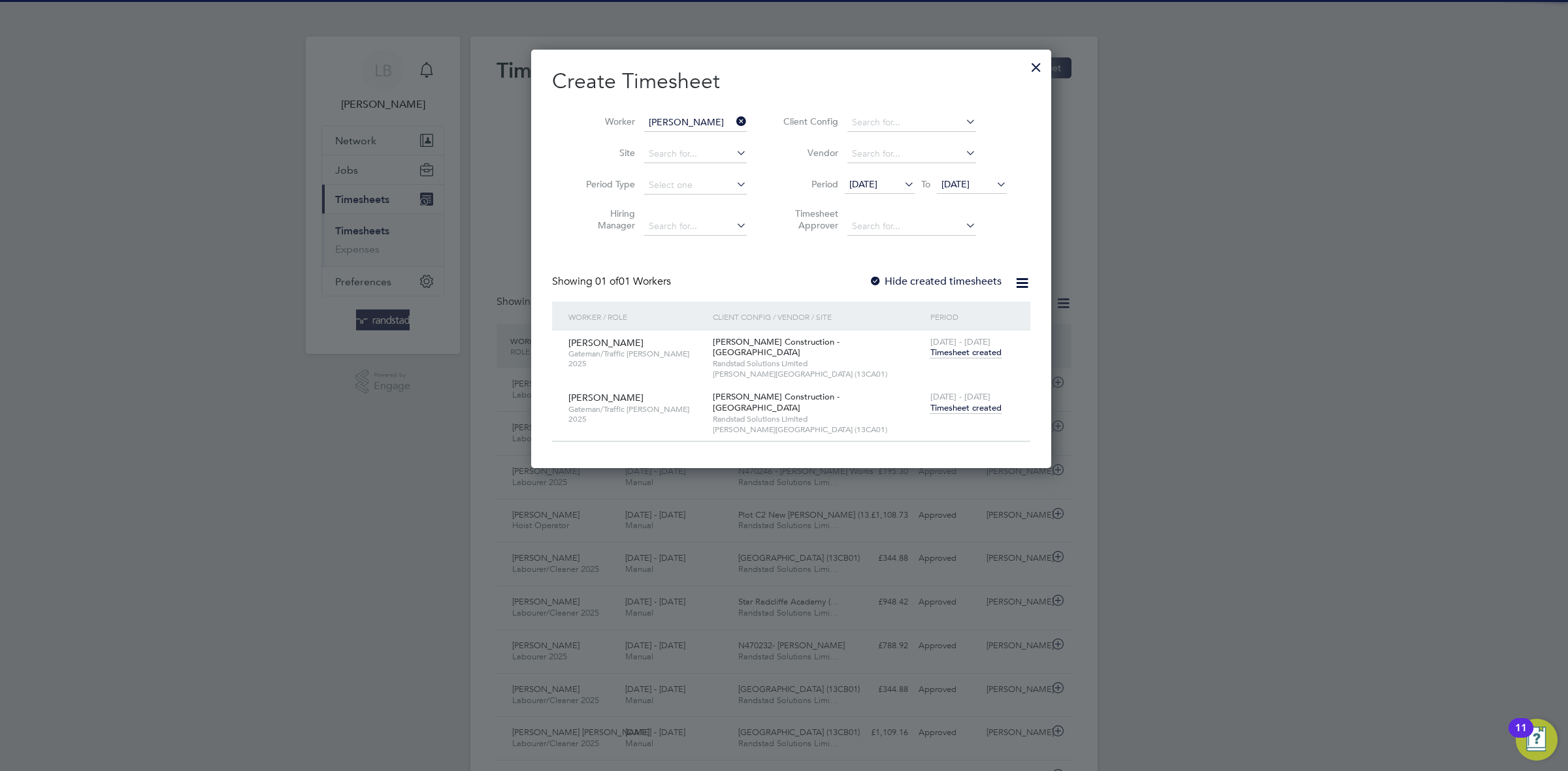
click at [734, 118] on icon at bounding box center [734, 121] width 0 height 18
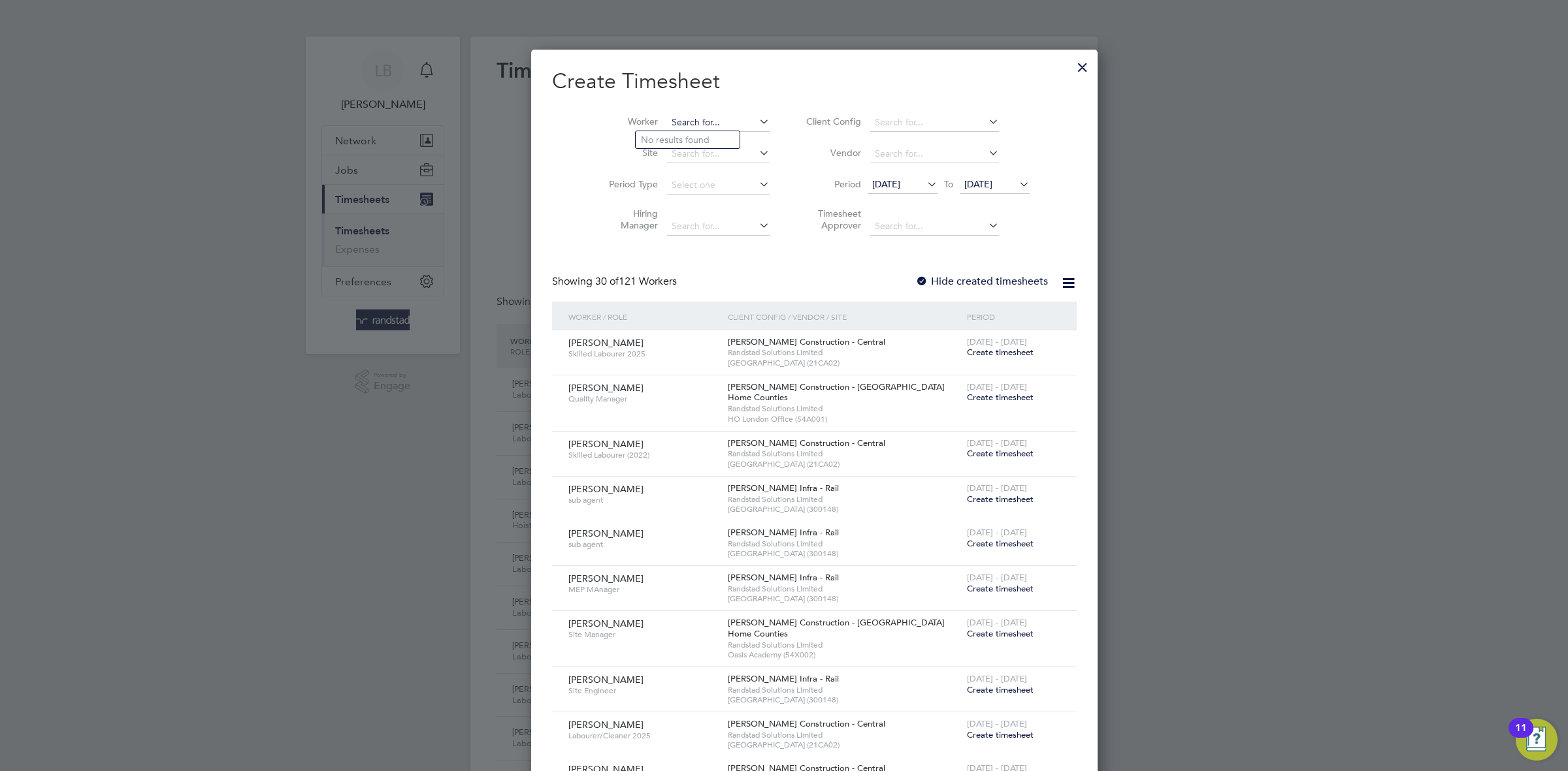
paste input "Tewoderos Gebraslasie"
click at [686, 121] on input "Tewoderos Gebraslasie" at bounding box center [718, 122] width 102 height 18
click at [691, 139] on li "Tewodero s Gebreselase" at bounding box center [691, 140] width 111 height 17
type input "[PERSON_NAME]"
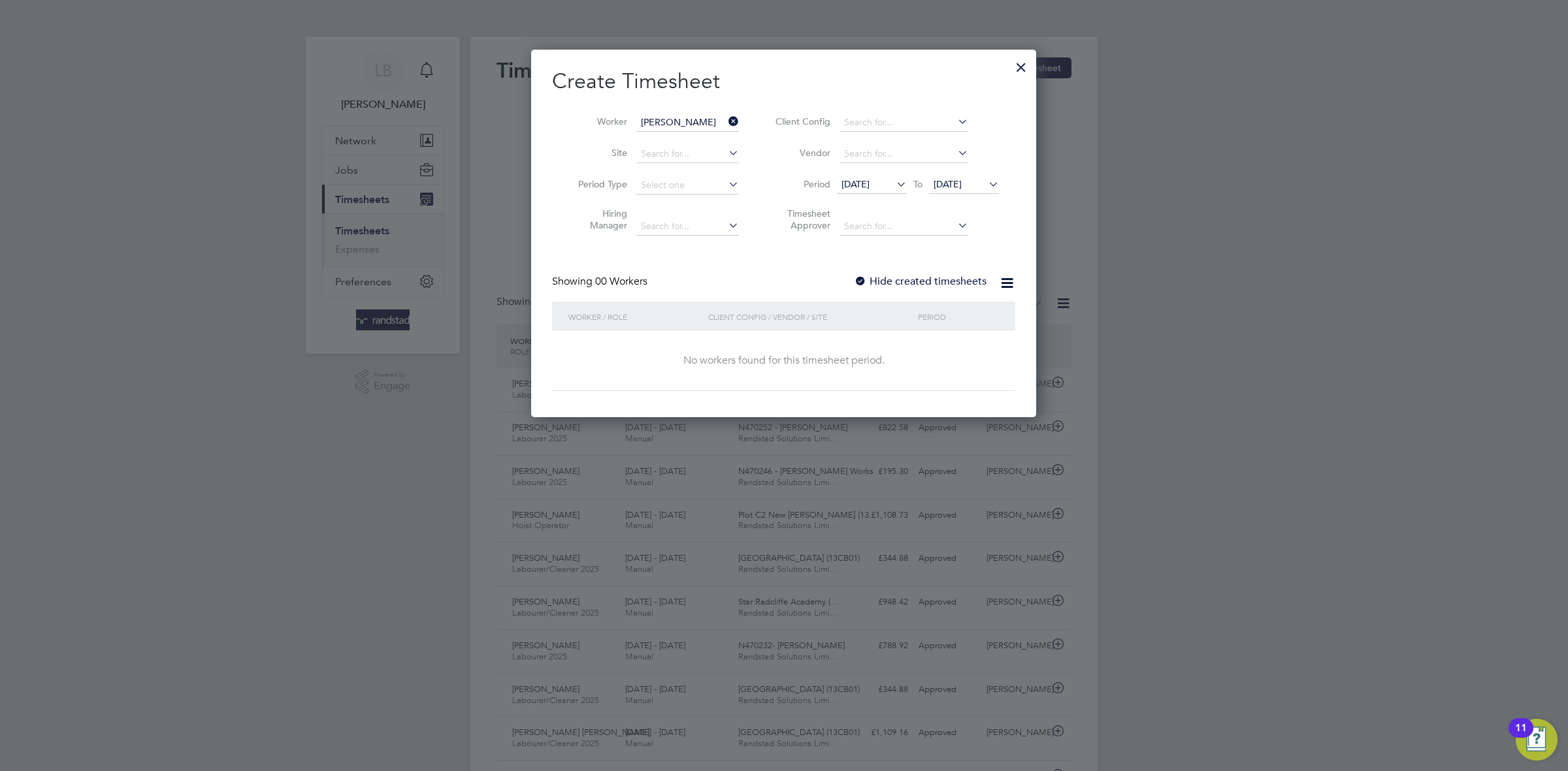
click at [890, 284] on label "Hide created timesheets" at bounding box center [919, 281] width 133 height 13
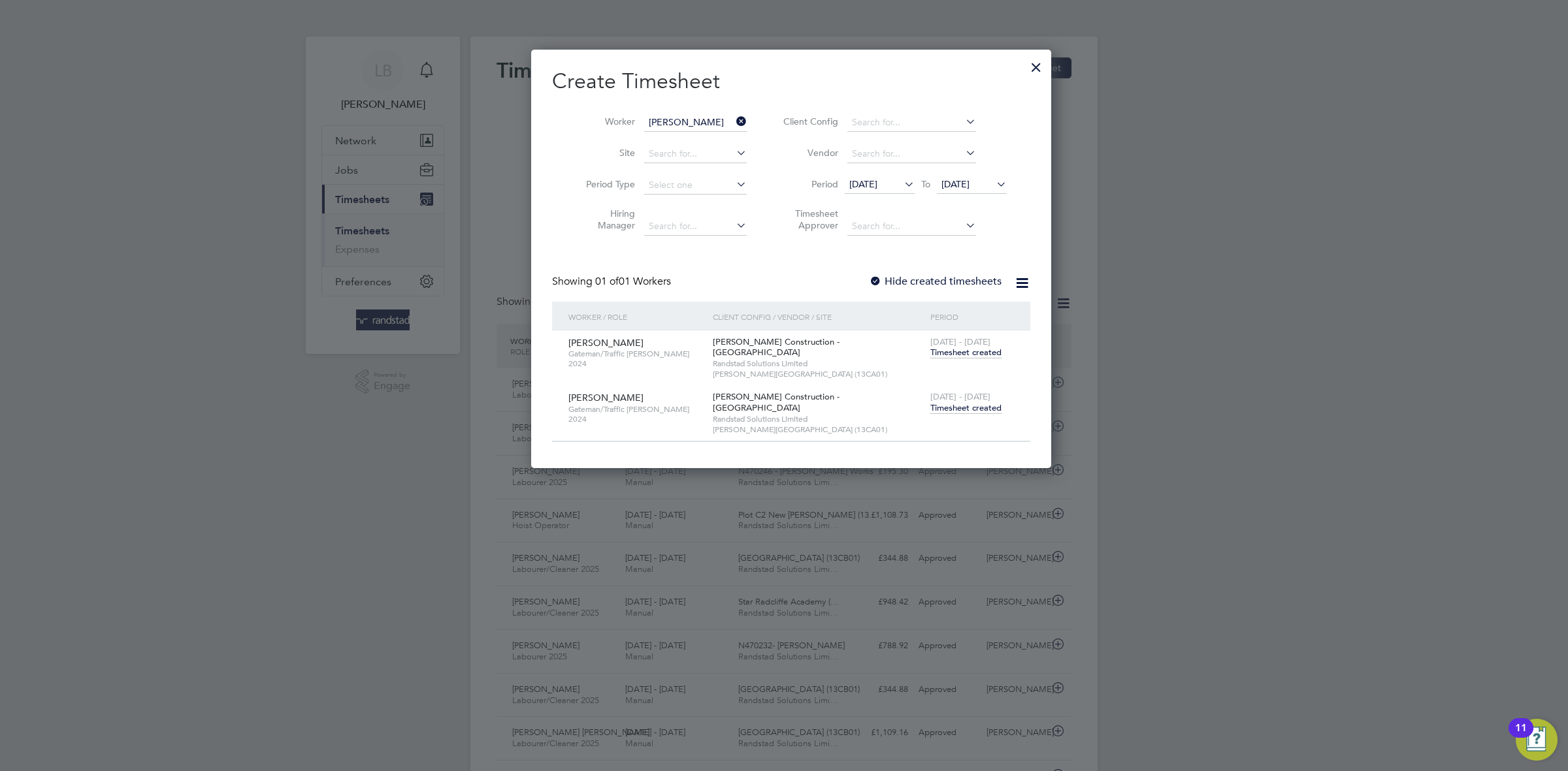
click at [956, 402] on span "Timesheet created" at bounding box center [965, 408] width 71 height 12
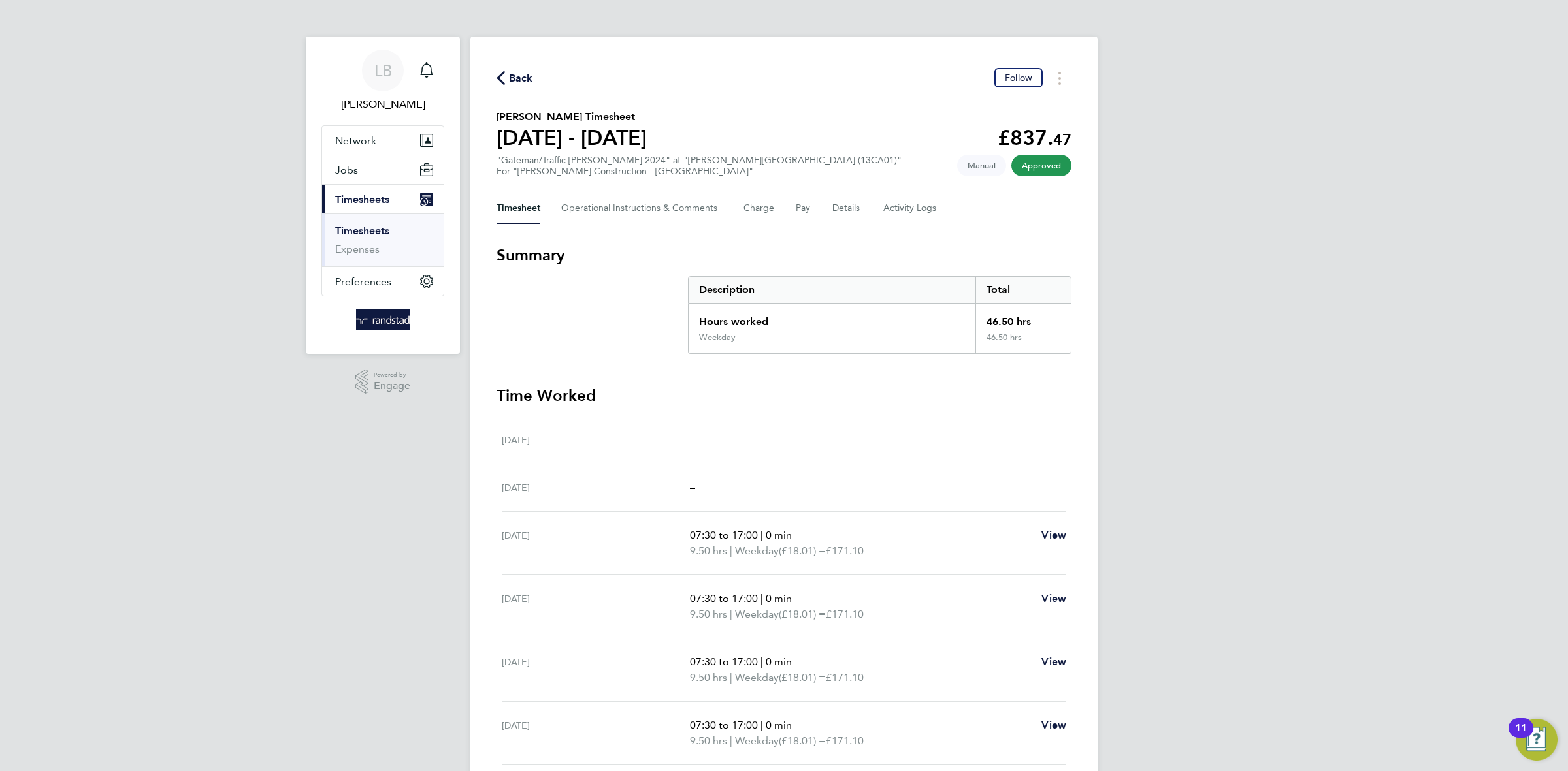
click at [522, 81] on span "Back" at bounding box center [521, 78] width 24 height 16
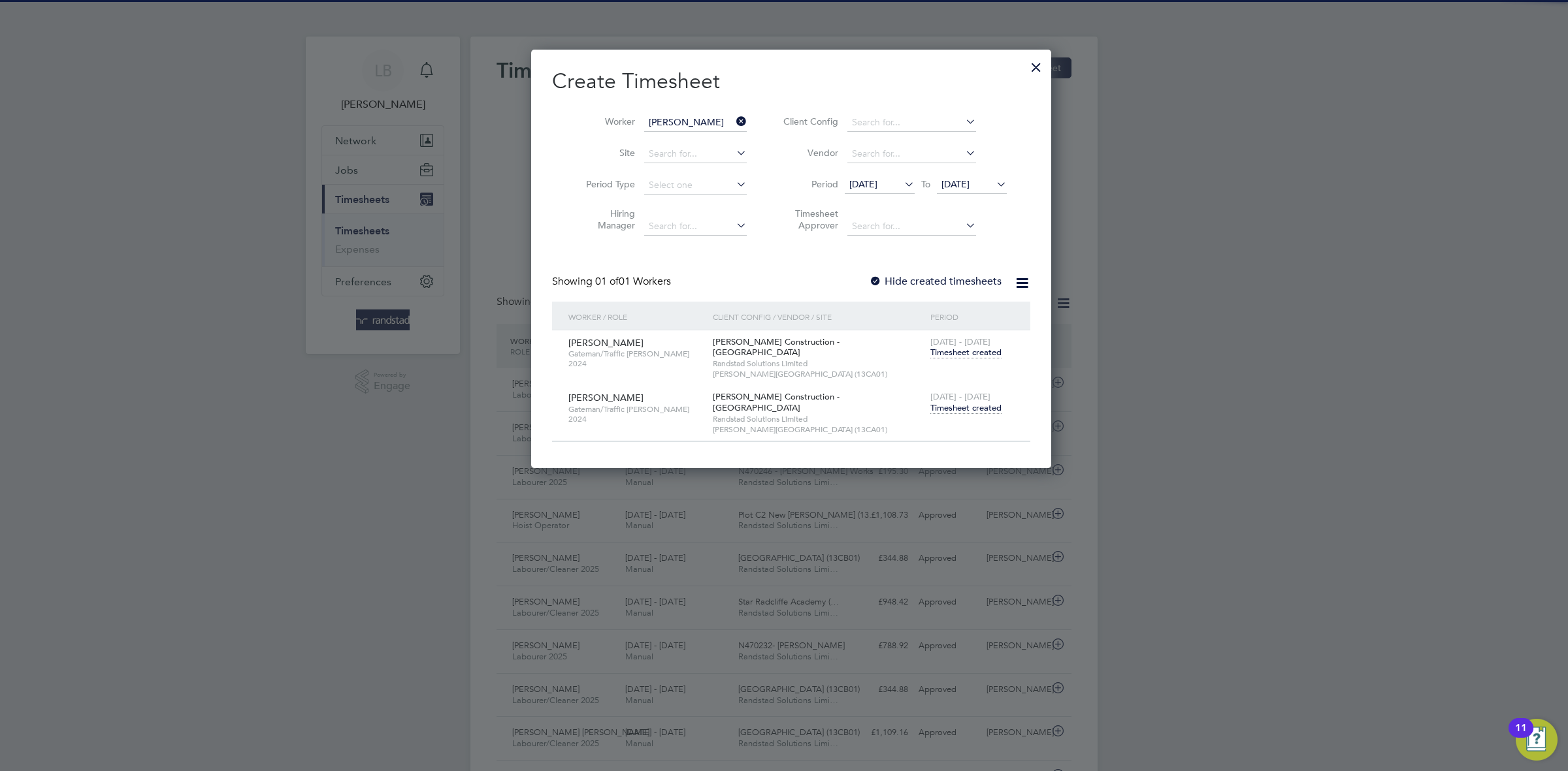
click at [734, 115] on icon at bounding box center [734, 121] width 0 height 18
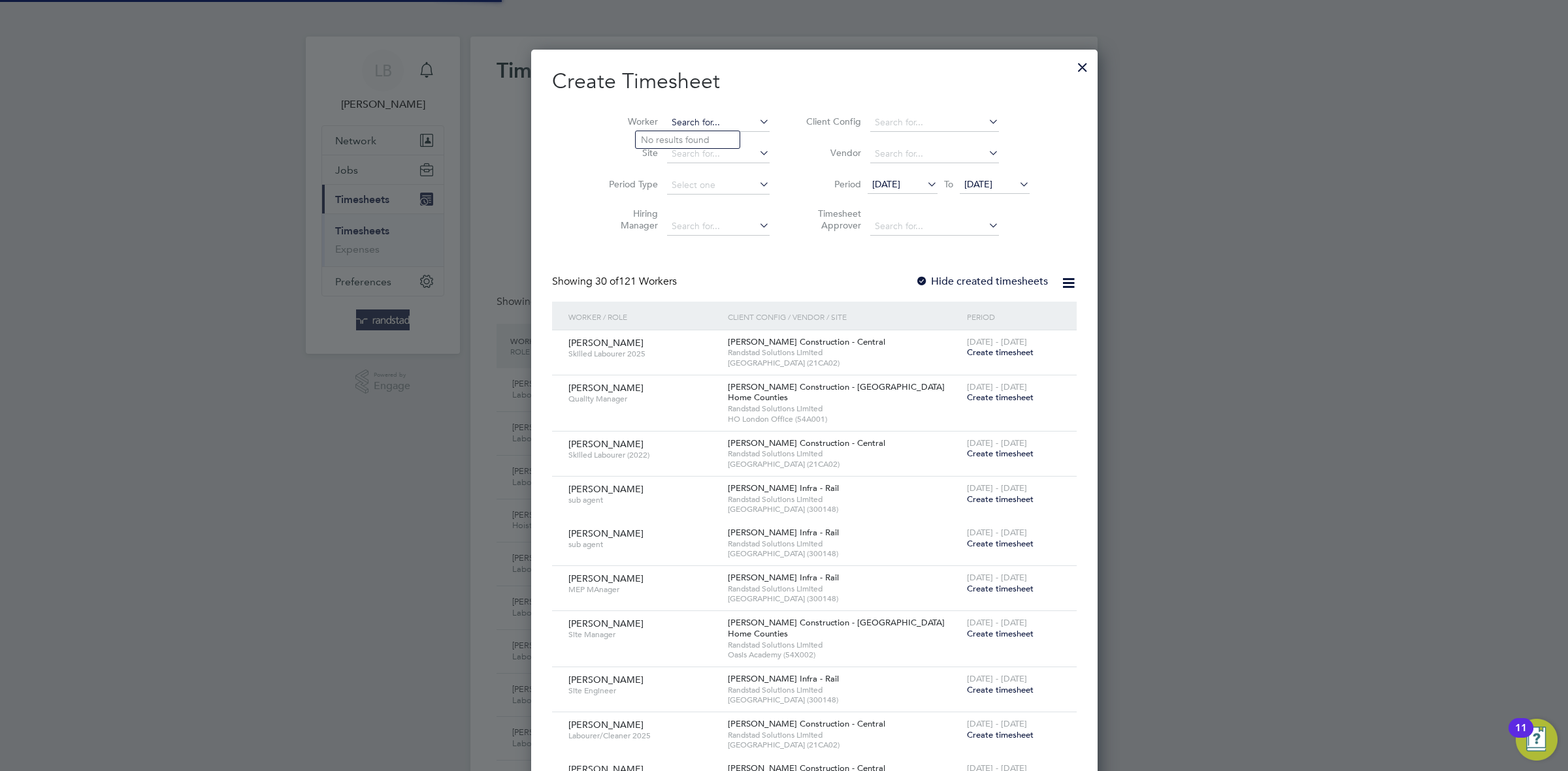
paste input "[PERSON_NAME]"
type input "[PERSON_NAME]"
click at [700, 144] on b "Orogun" at bounding box center [689, 140] width 33 height 11
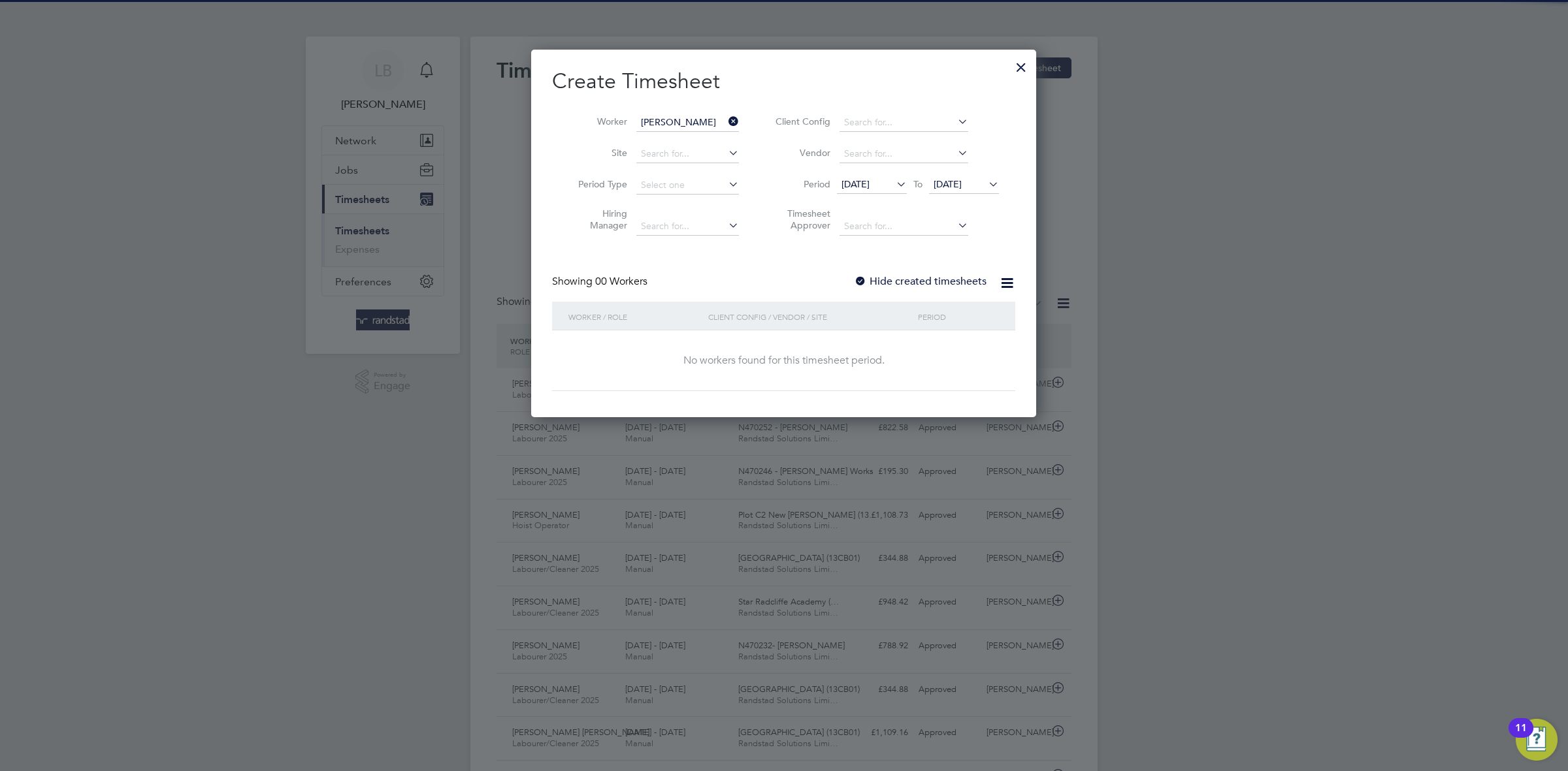
click at [930, 287] on label "Hide created timesheets" at bounding box center [919, 281] width 133 height 13
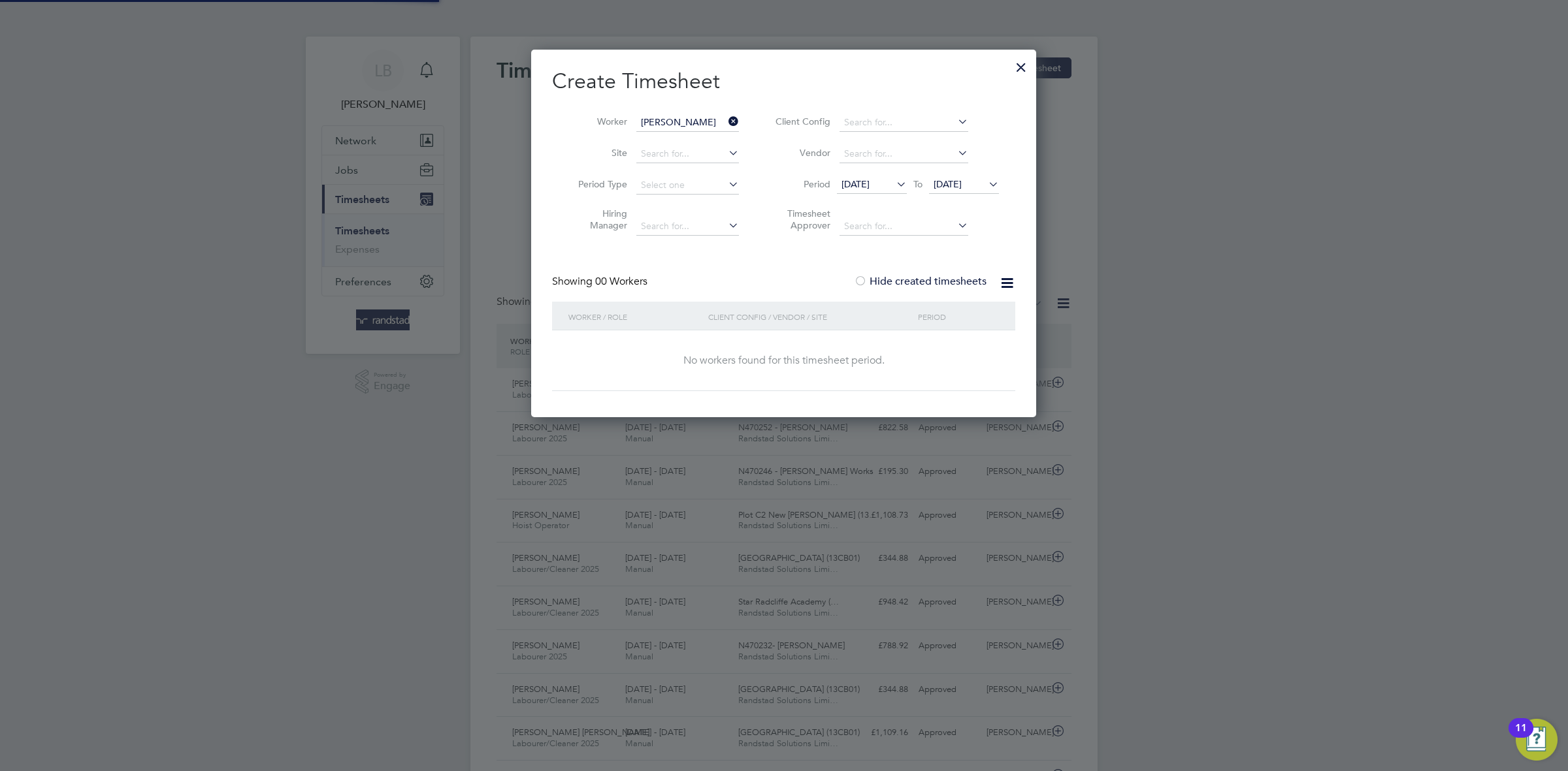
click at [929, 281] on label "Hide created timesheets" at bounding box center [919, 281] width 133 height 13
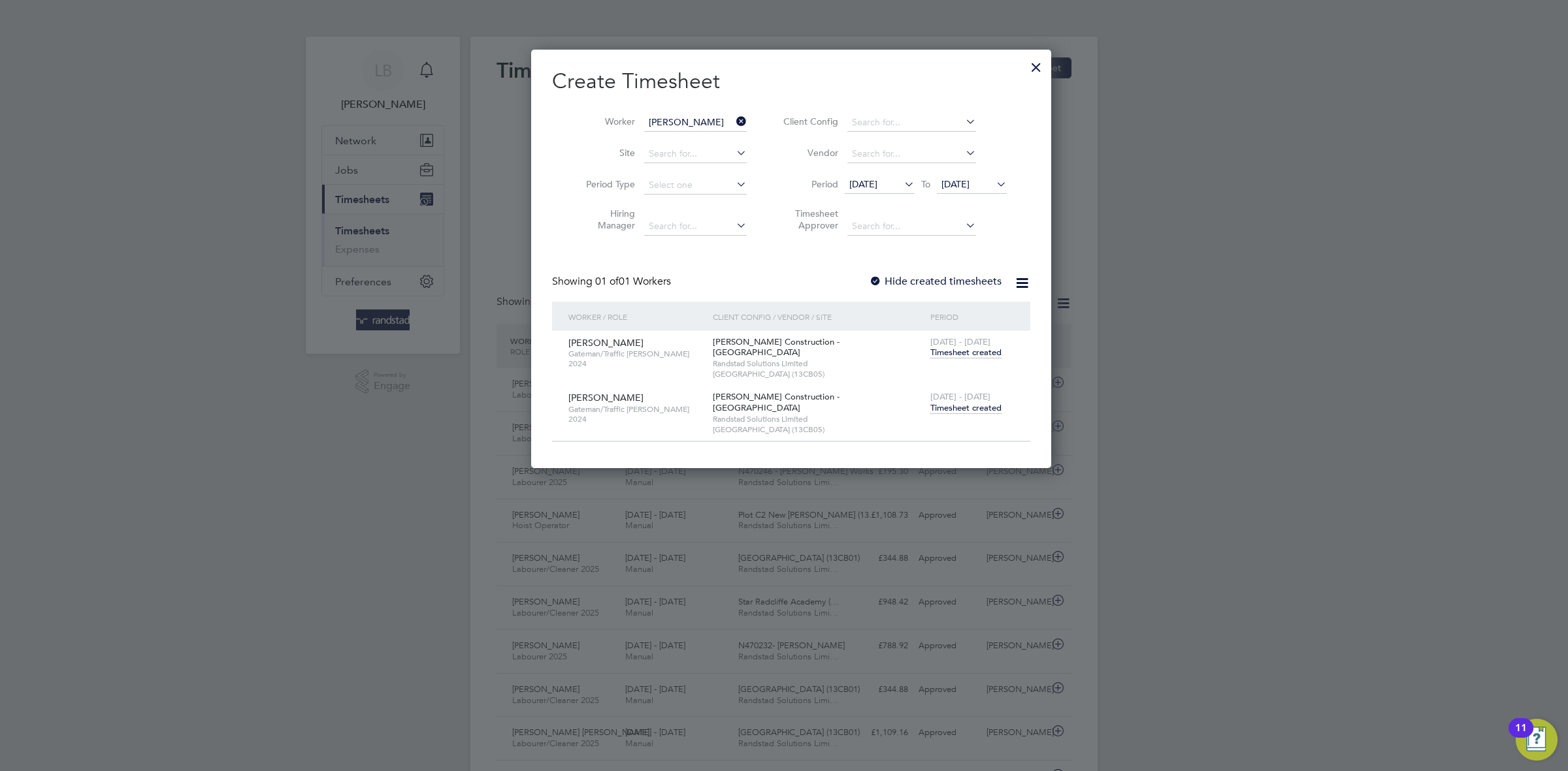
click at [965, 402] on span "Timesheet created" at bounding box center [965, 408] width 71 height 12
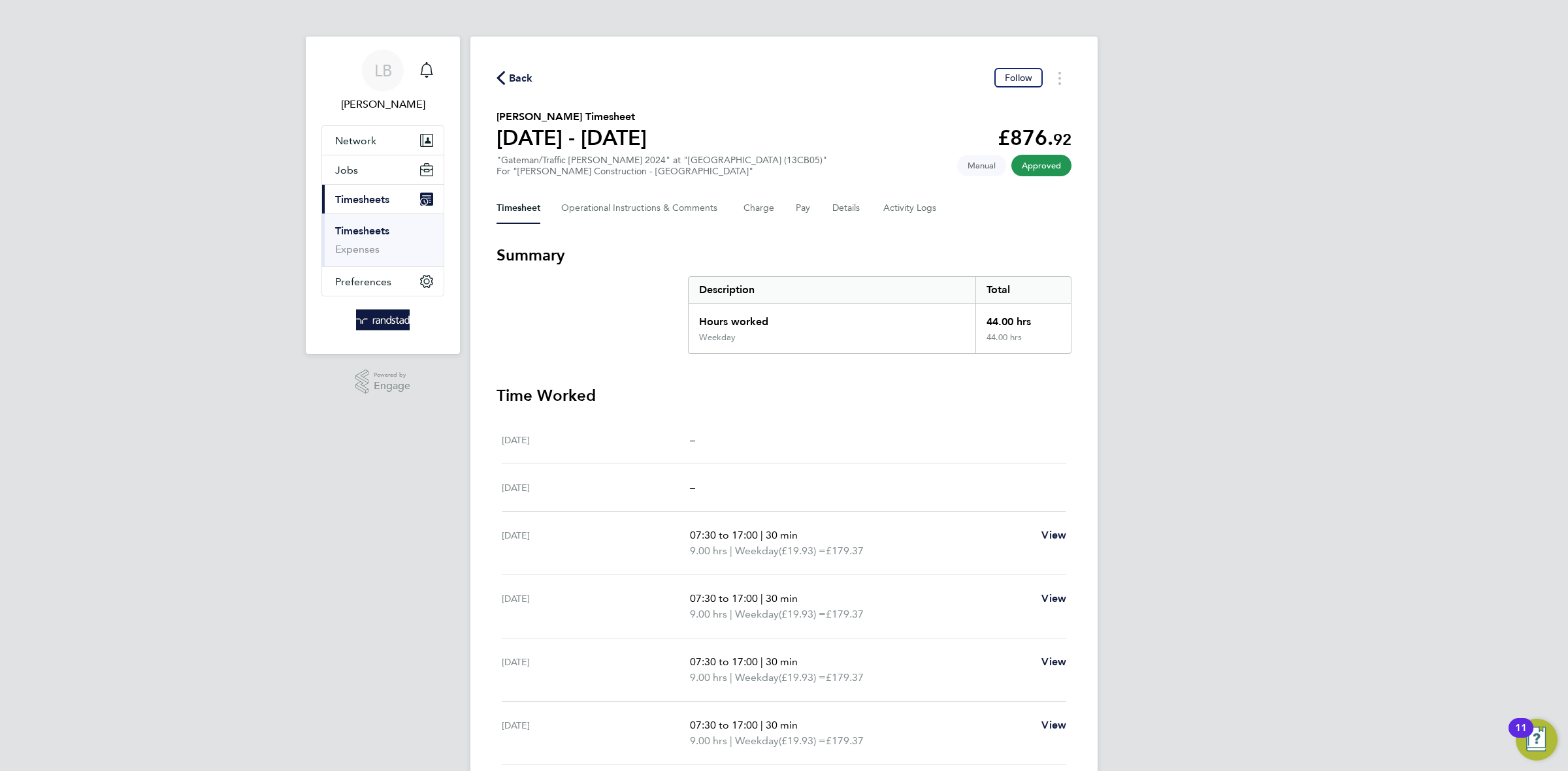
click at [517, 75] on span "Back" at bounding box center [521, 78] width 24 height 16
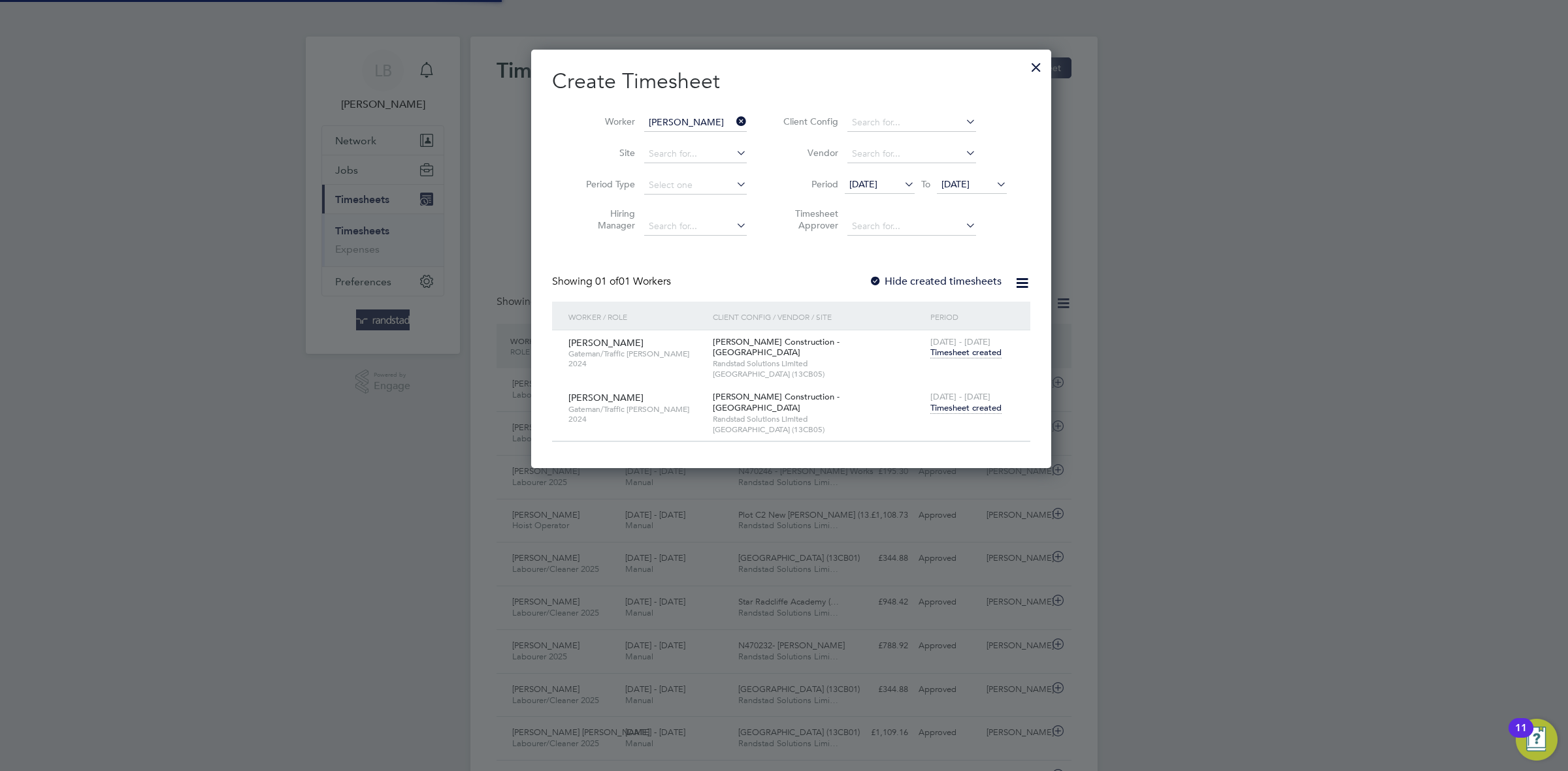
click at [734, 115] on icon at bounding box center [734, 121] width 0 height 18
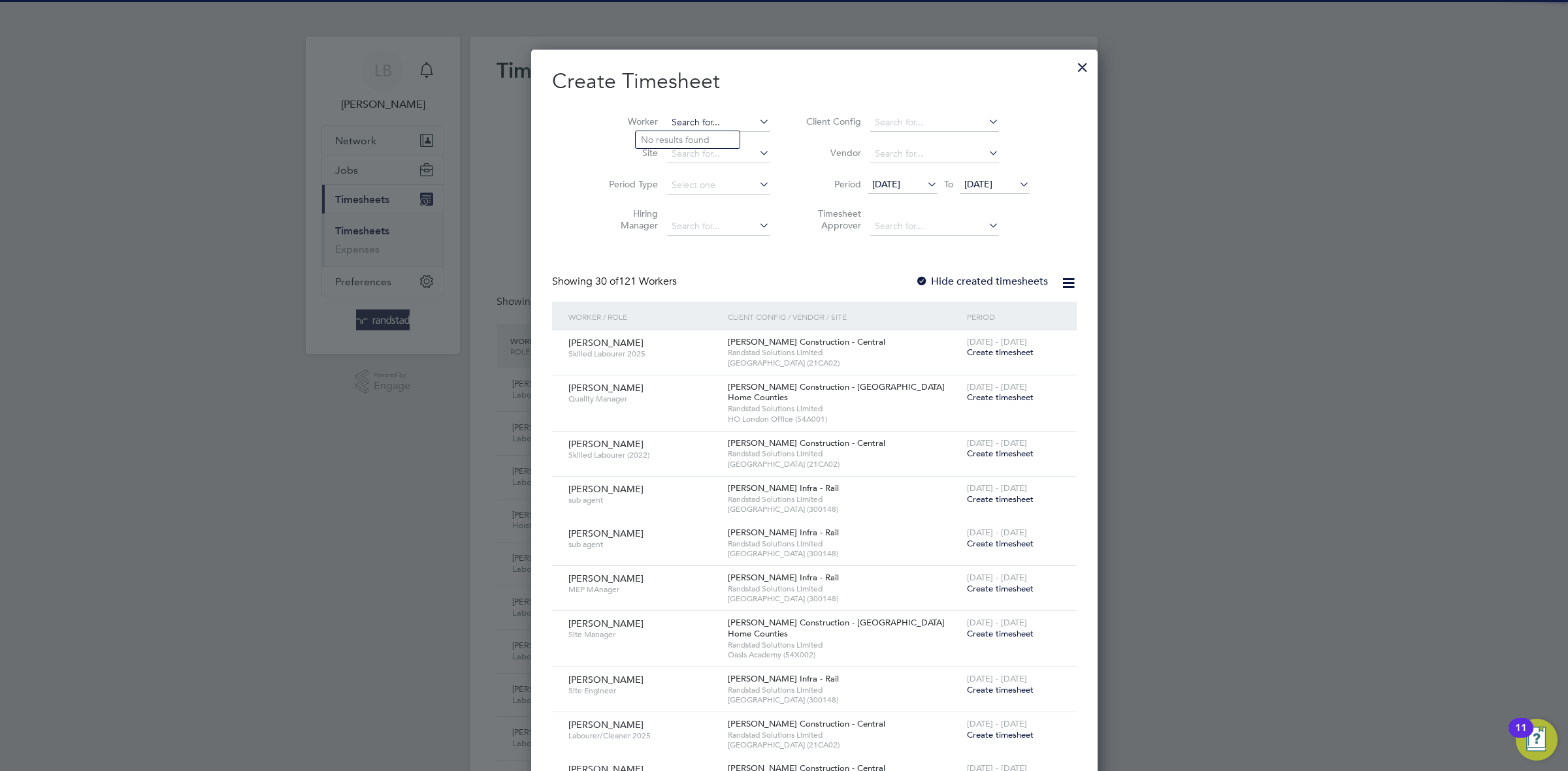
paste input "[PERSON_NAME]"
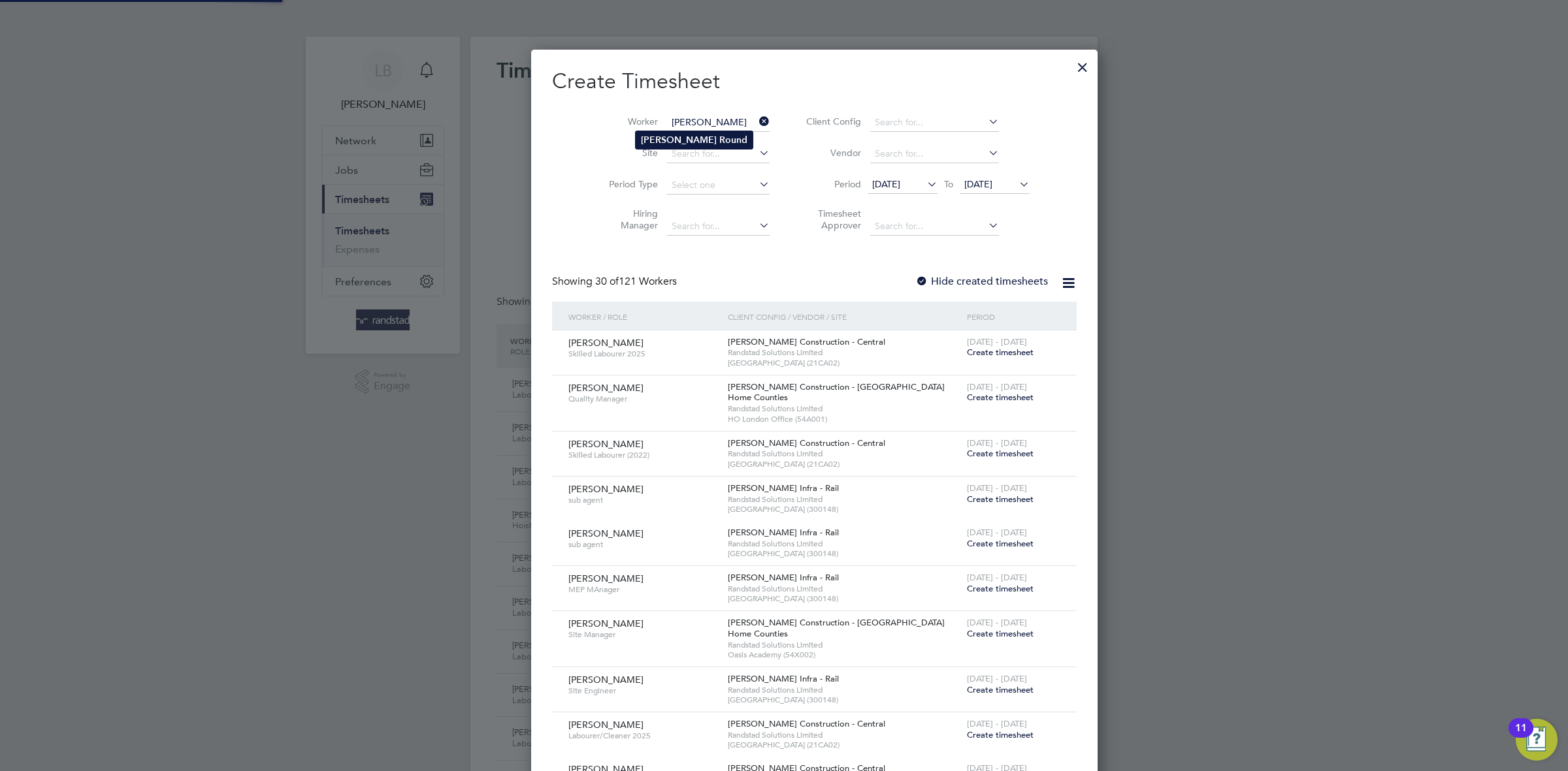
type input "[PERSON_NAME]"
click at [719, 139] on b "Round" at bounding box center [733, 140] width 28 height 11
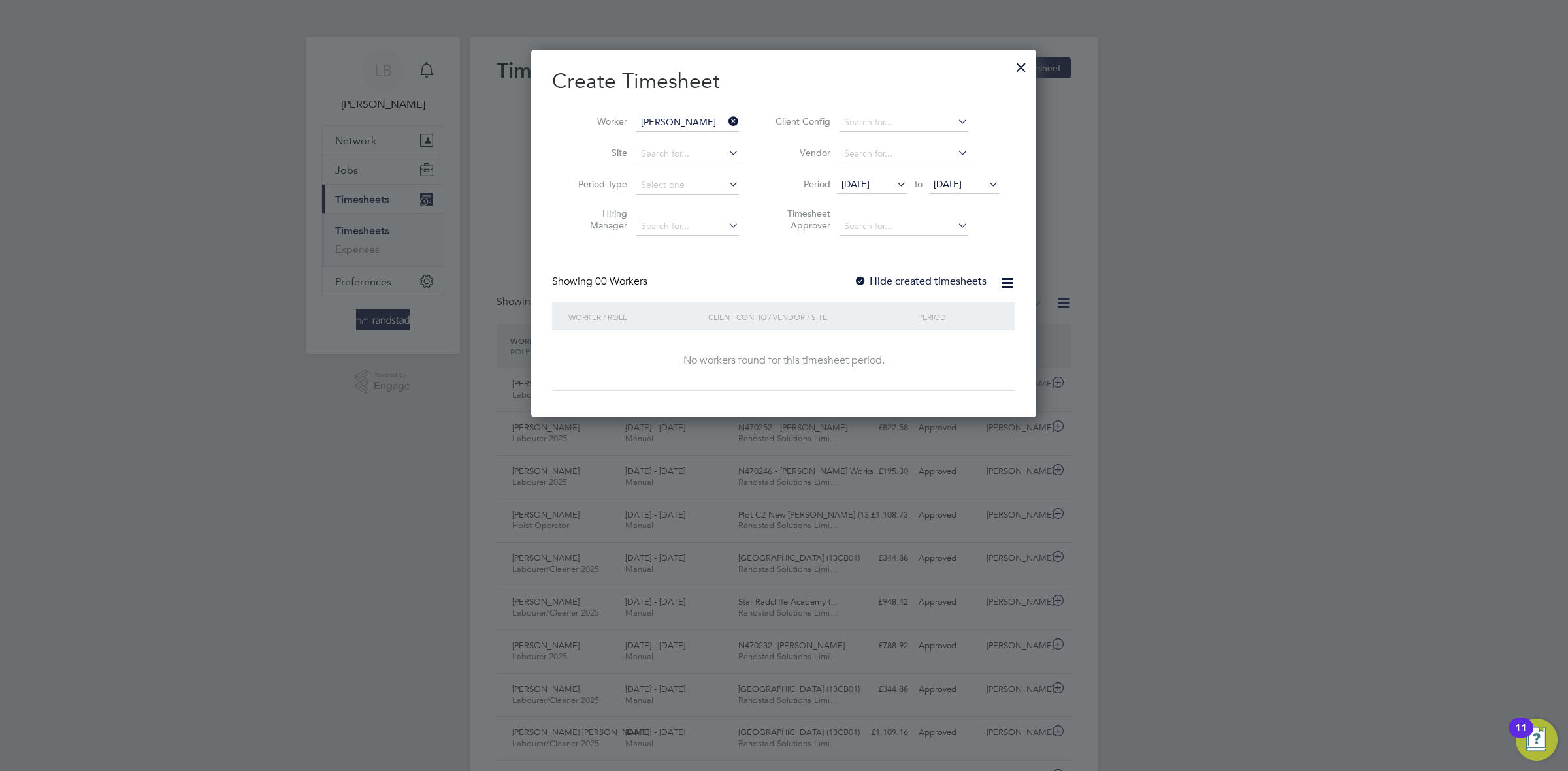
click at [961, 281] on label "Hide created timesheets" at bounding box center [919, 281] width 133 height 13
click at [960, 281] on label "Hide created timesheets" at bounding box center [919, 281] width 133 height 13
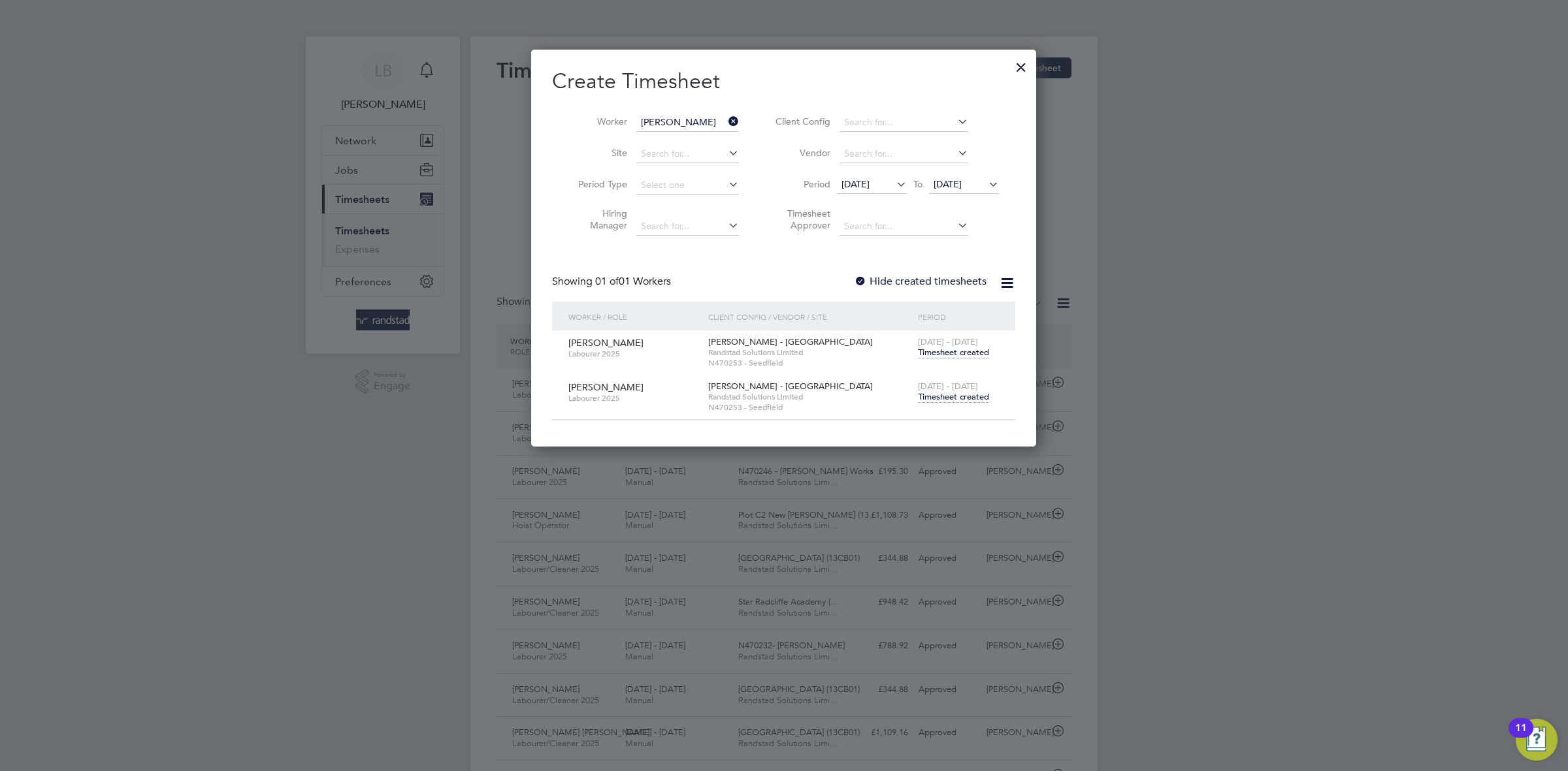
click at [959, 403] on span "Timesheet created" at bounding box center [953, 397] width 71 height 12
